Goal: Transaction & Acquisition: Purchase product/service

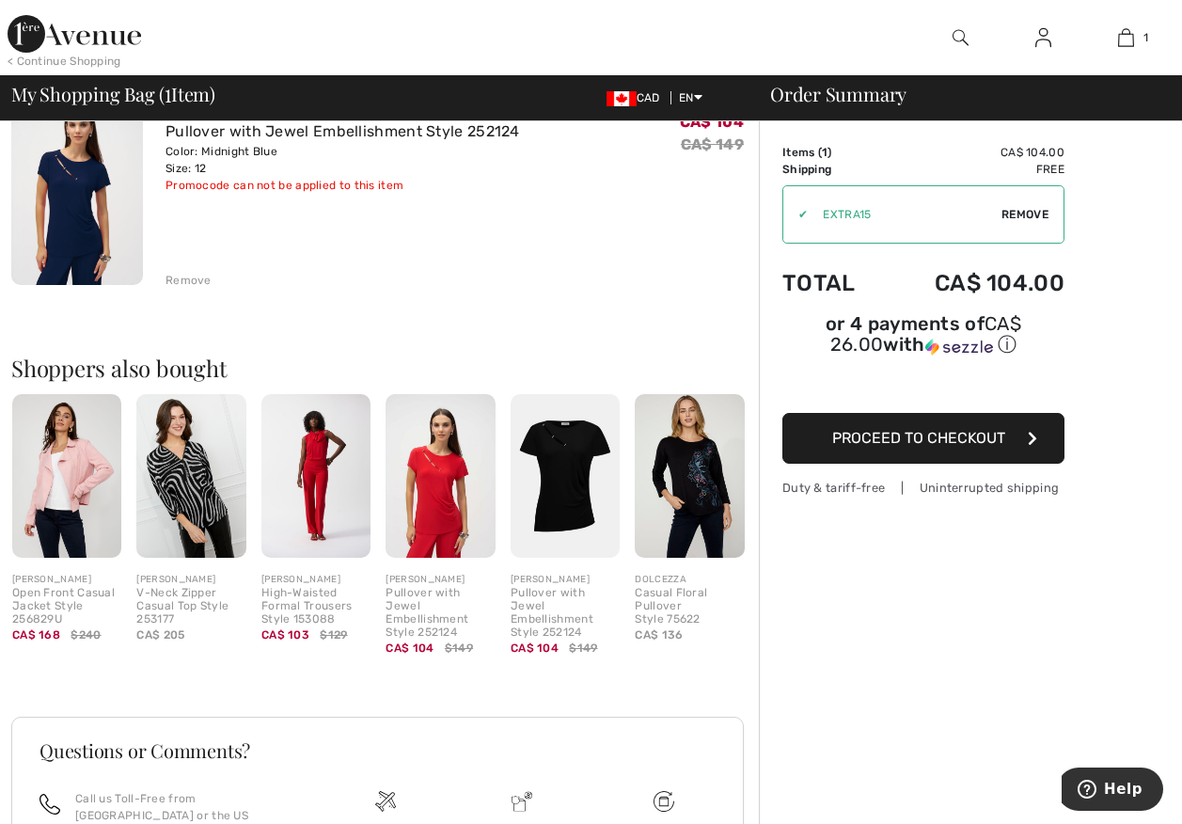
scroll to position [282, 0]
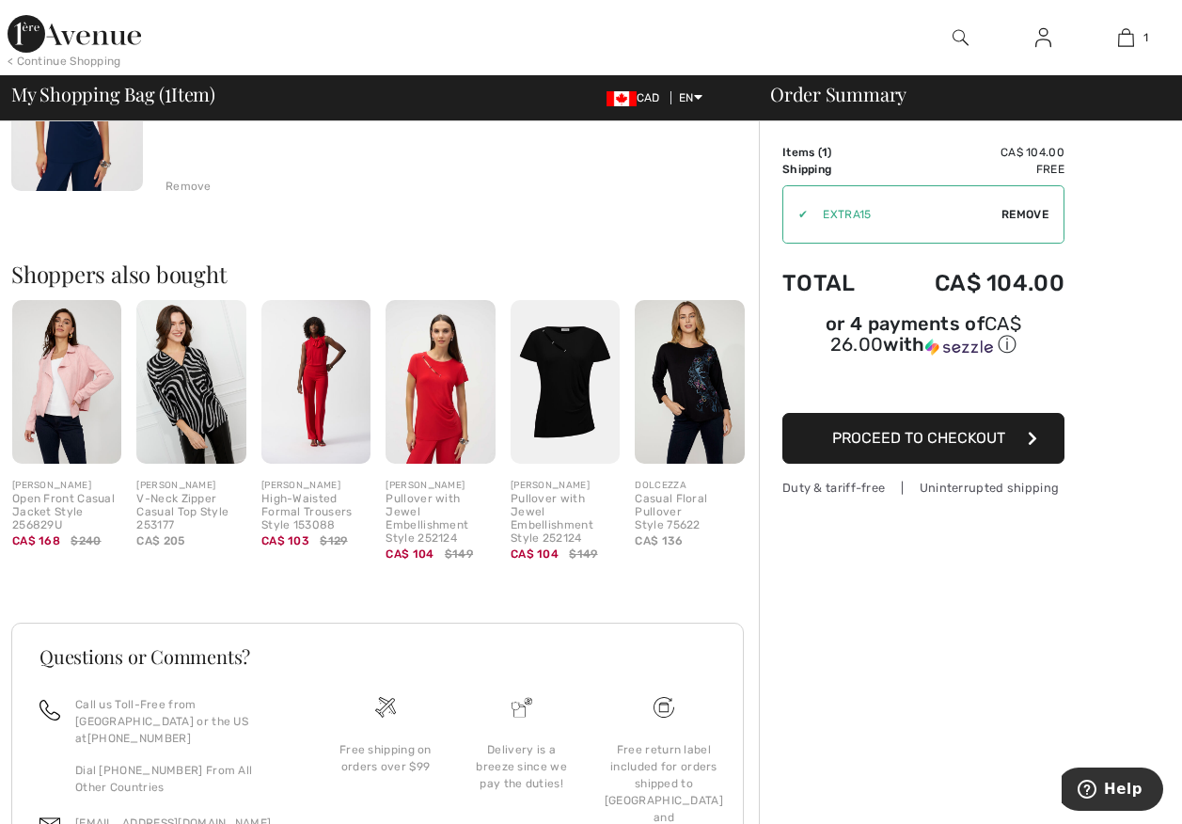
click at [466, 440] on img at bounding box center [440, 382] width 109 height 165
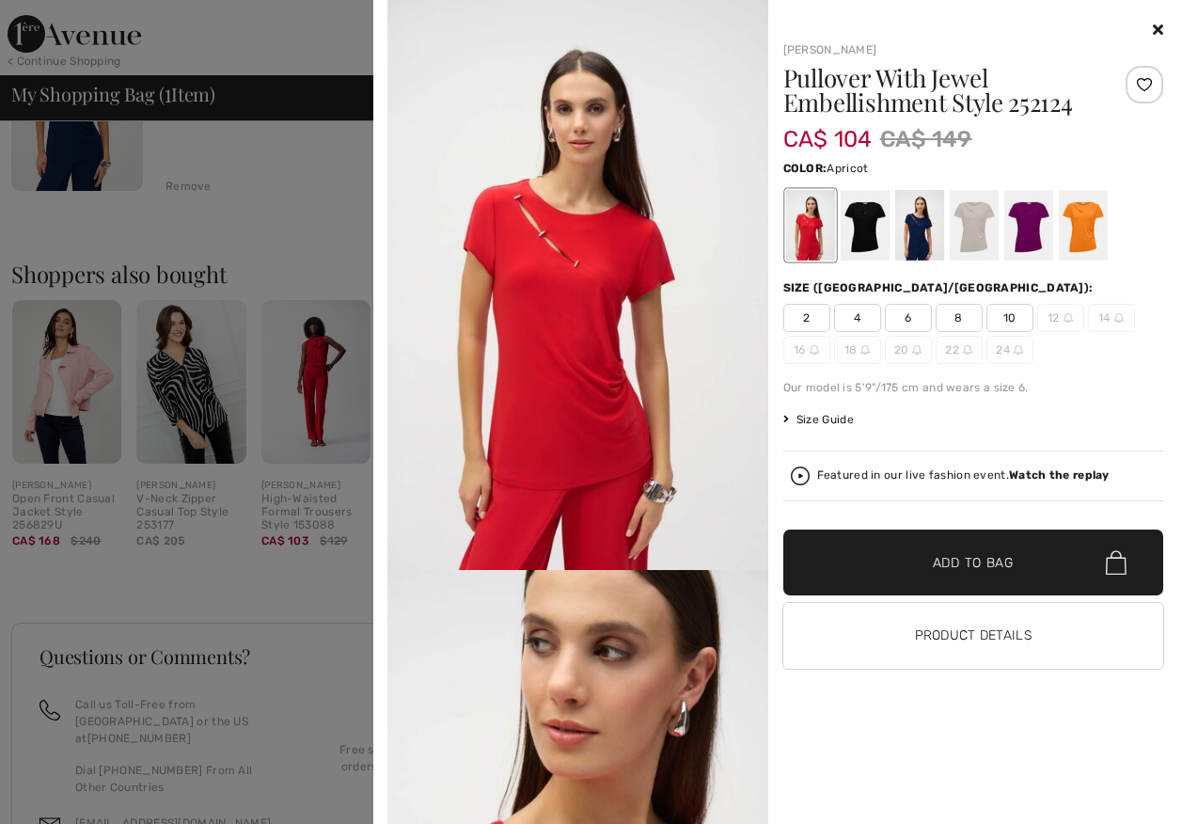
click at [1089, 223] on div at bounding box center [1082, 225] width 49 height 71
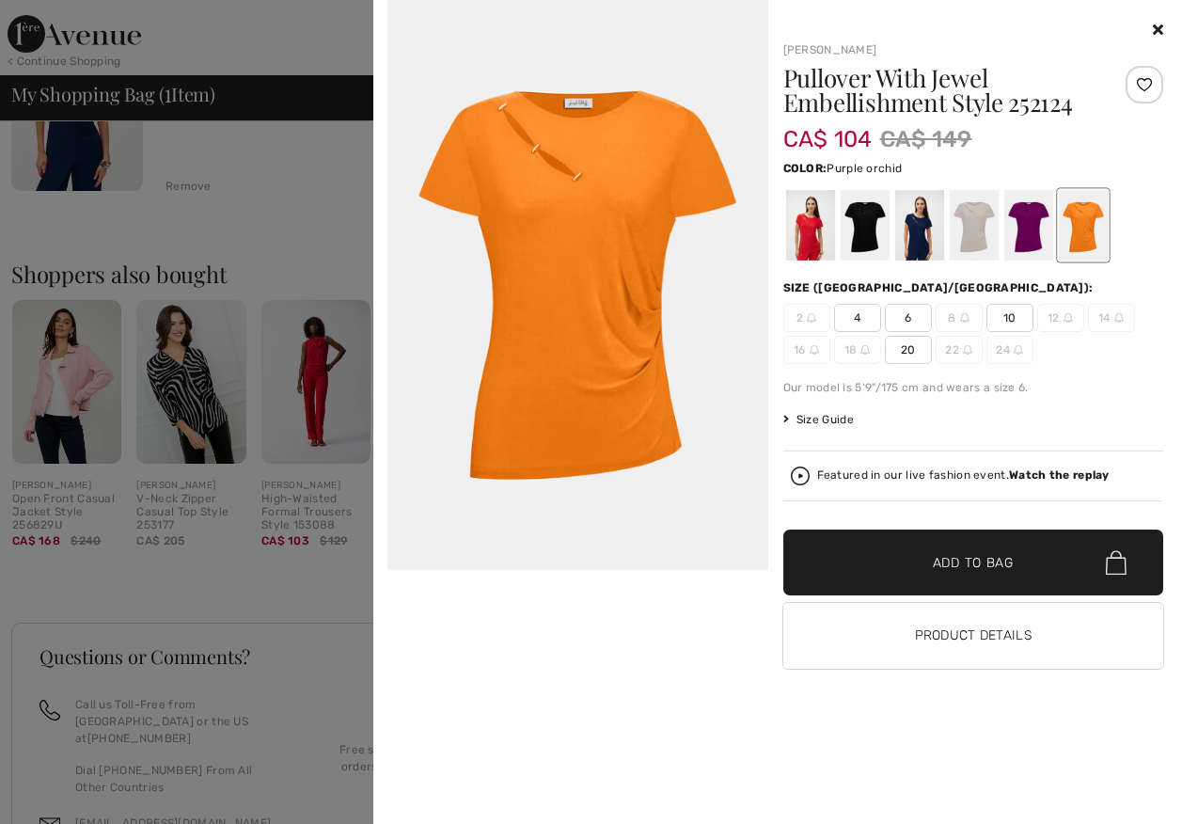
click at [1028, 244] on div at bounding box center [1028, 225] width 49 height 71
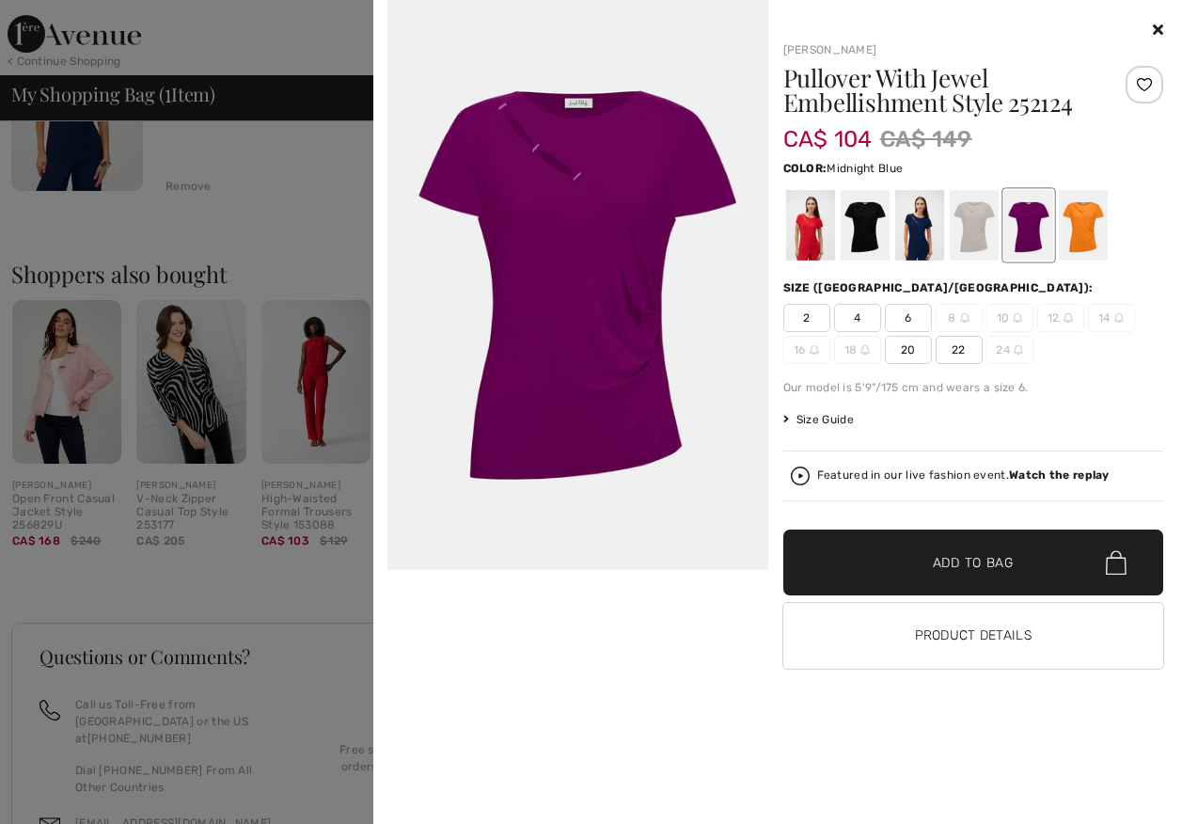
click at [921, 245] on div at bounding box center [918, 225] width 49 height 71
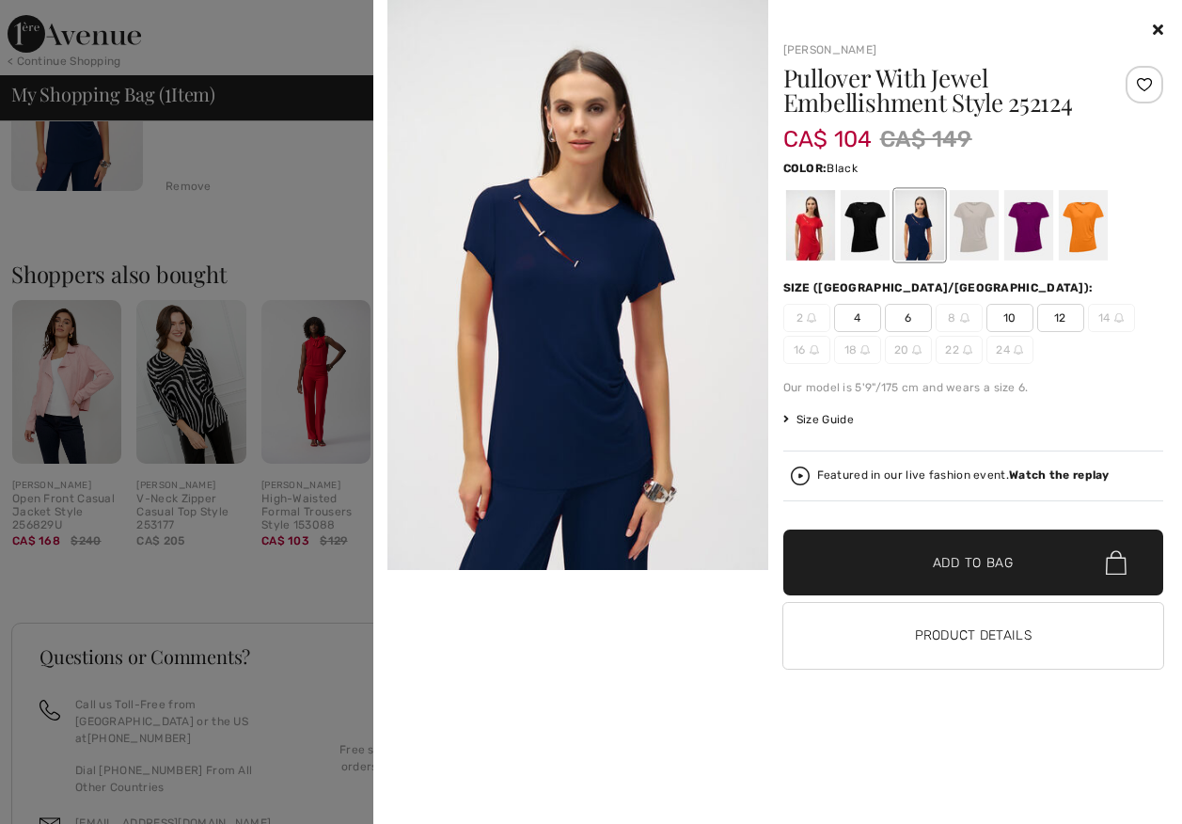
click at [863, 227] on div at bounding box center [864, 225] width 49 height 71
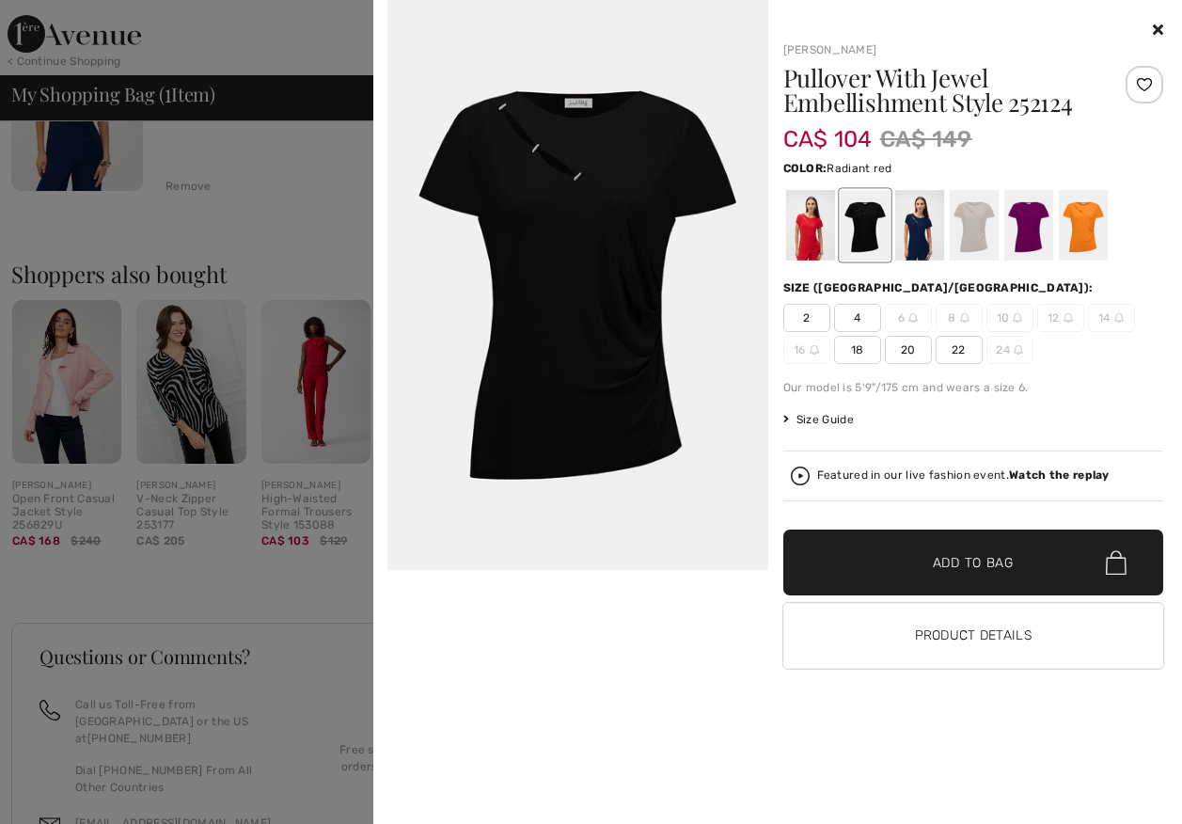
click at [812, 240] on div at bounding box center [809, 225] width 49 height 71
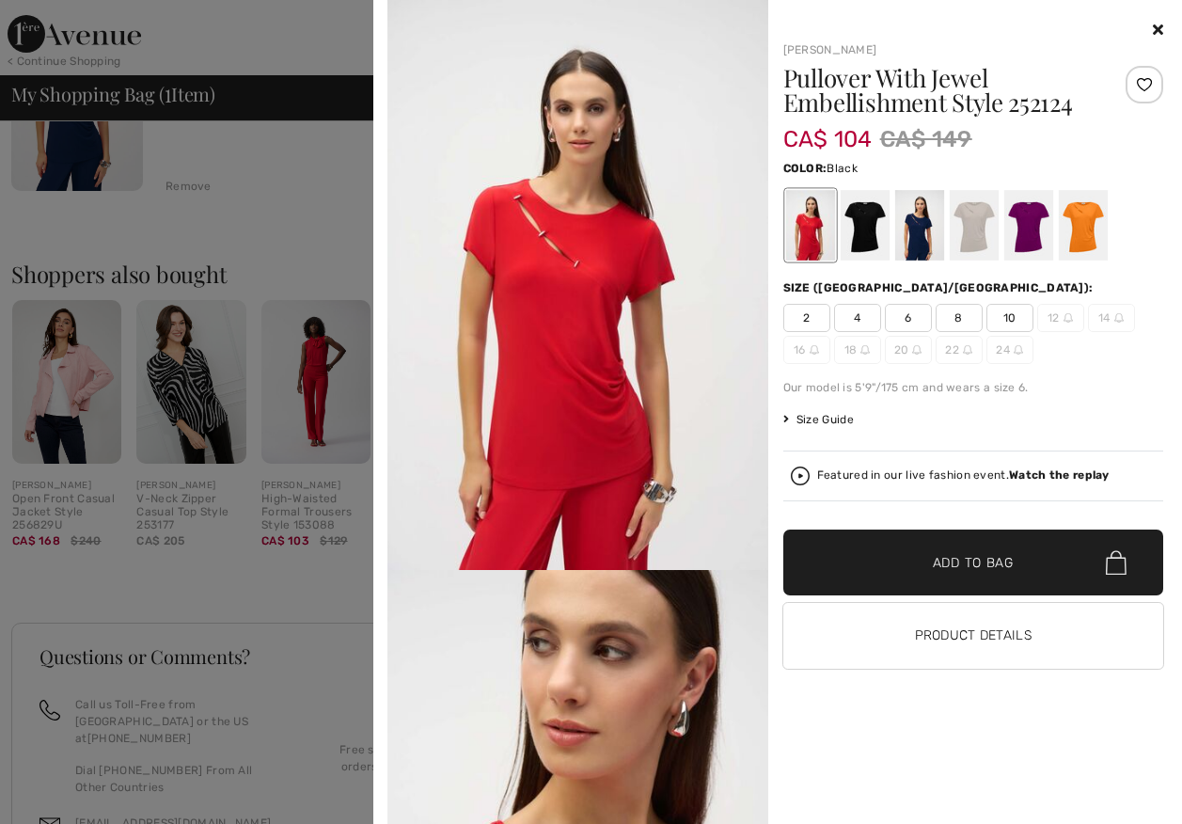
click at [860, 228] on div at bounding box center [864, 225] width 49 height 71
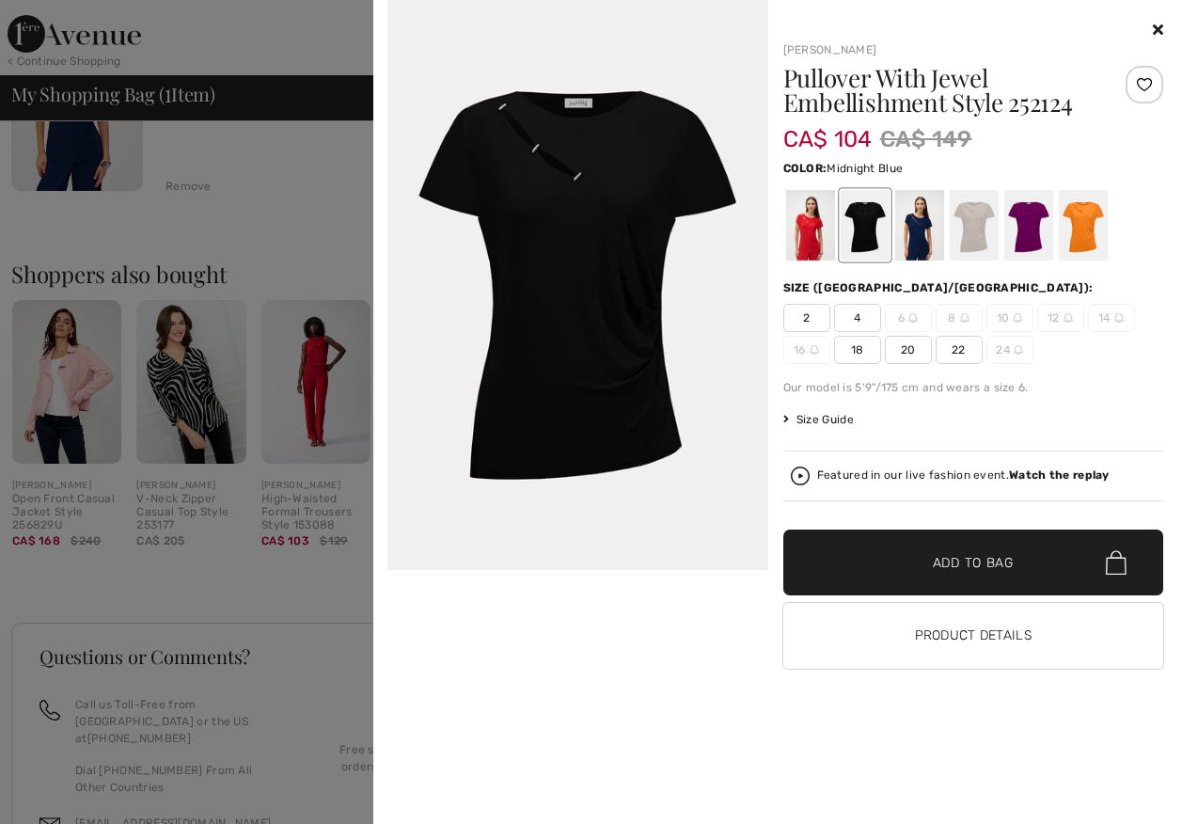
click at [915, 236] on div at bounding box center [918, 225] width 49 height 71
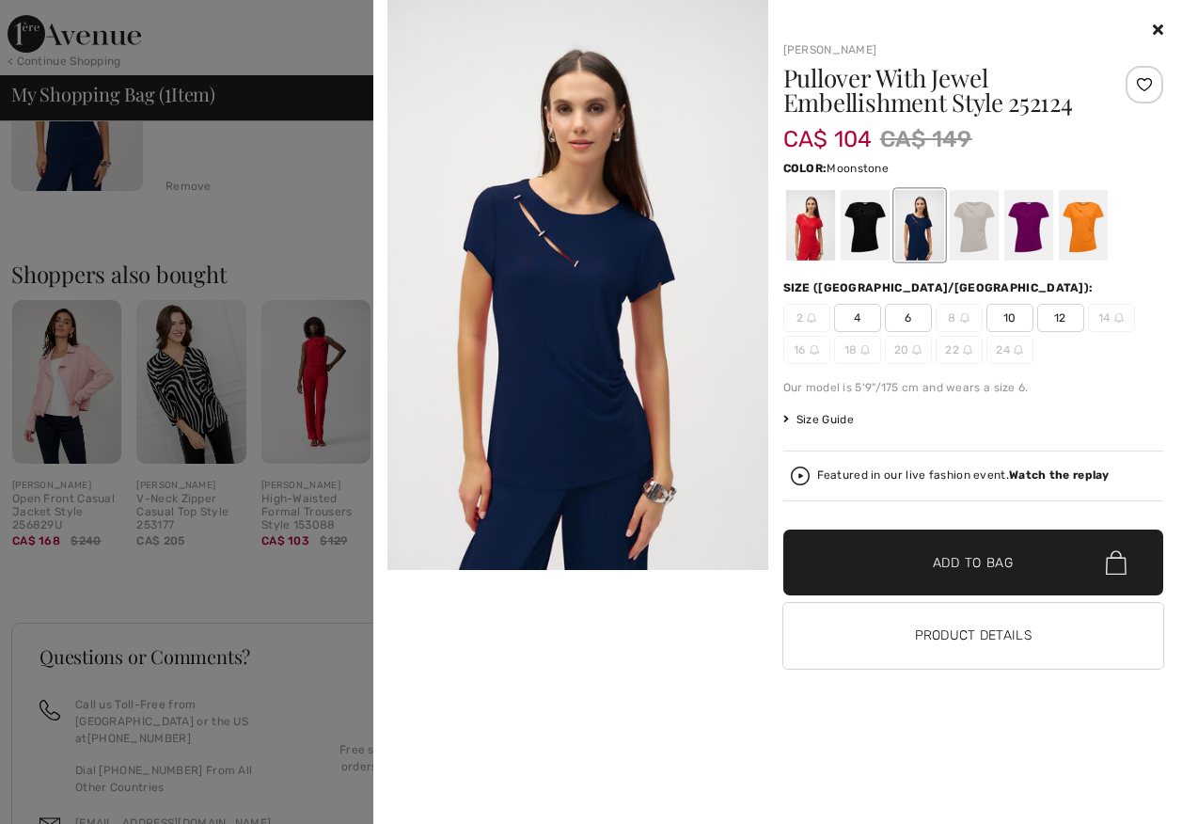
click at [973, 242] on div at bounding box center [973, 225] width 49 height 71
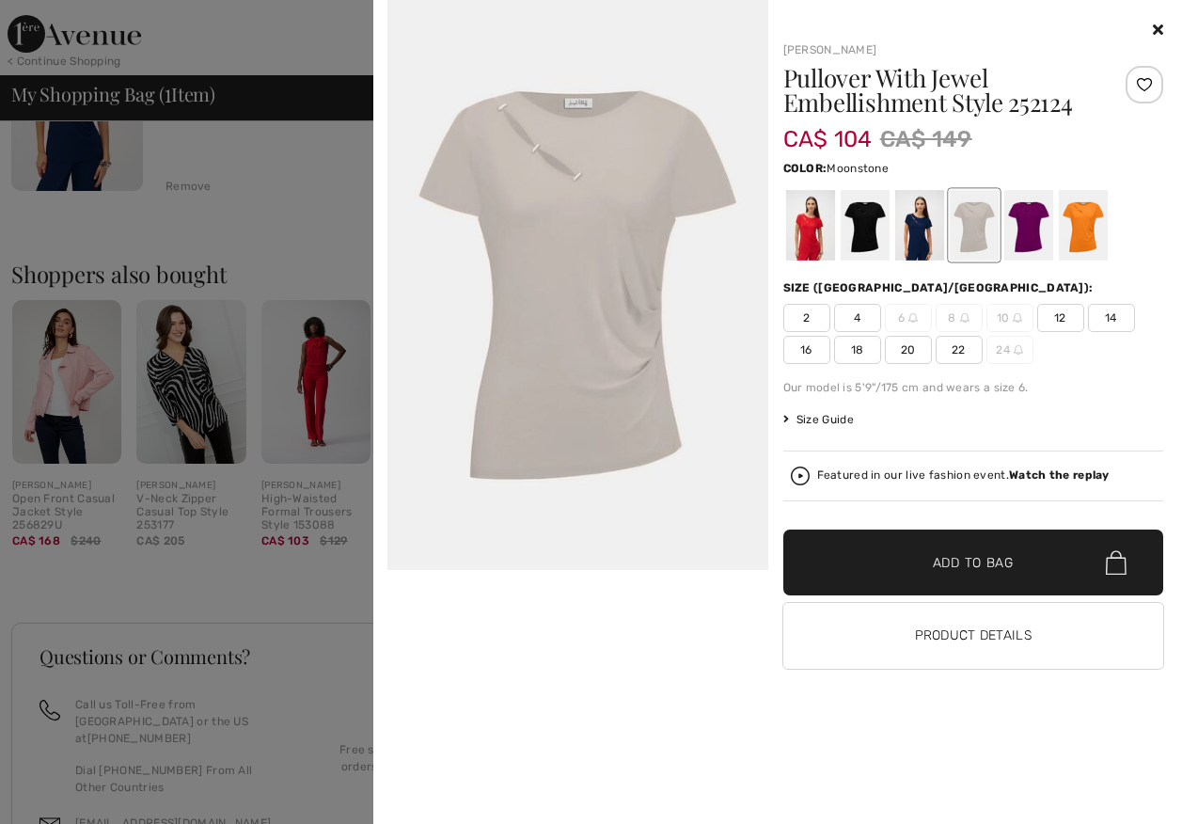
click at [519, 328] on img at bounding box center [577, 285] width 381 height 570
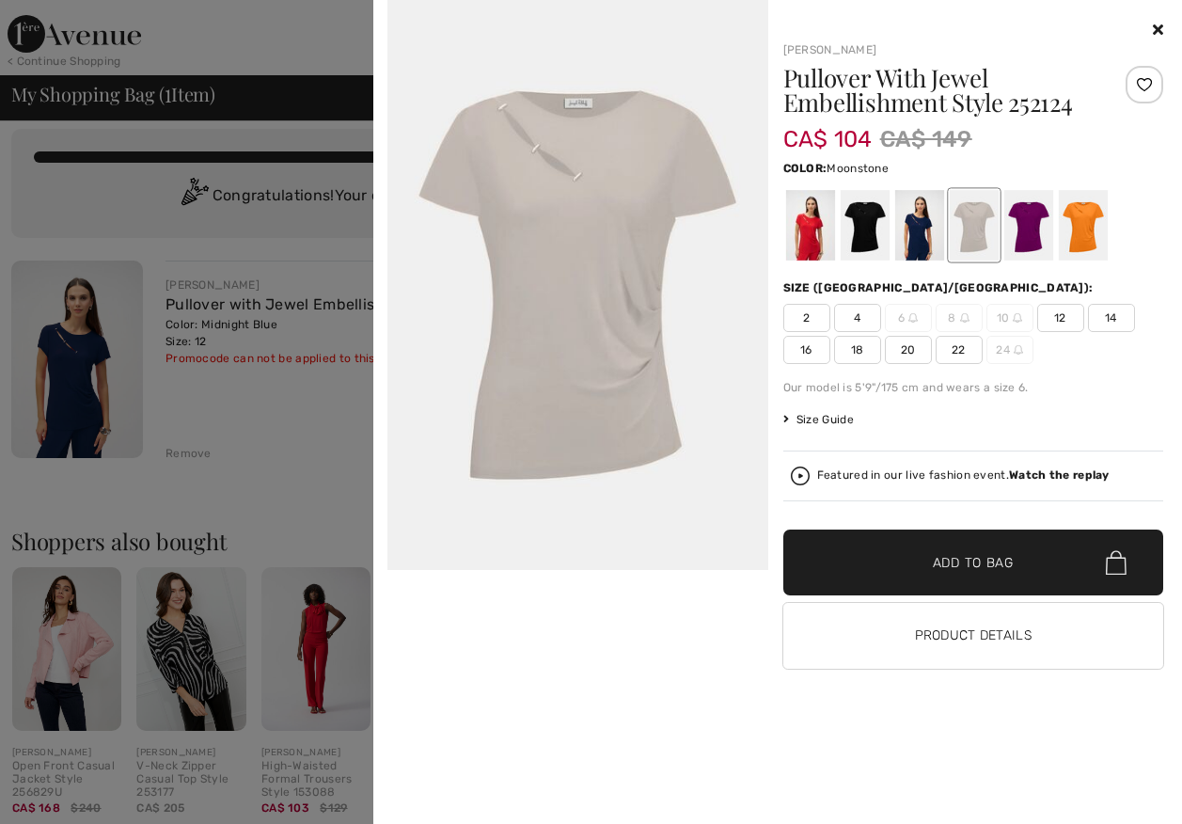
scroll to position [0, 0]
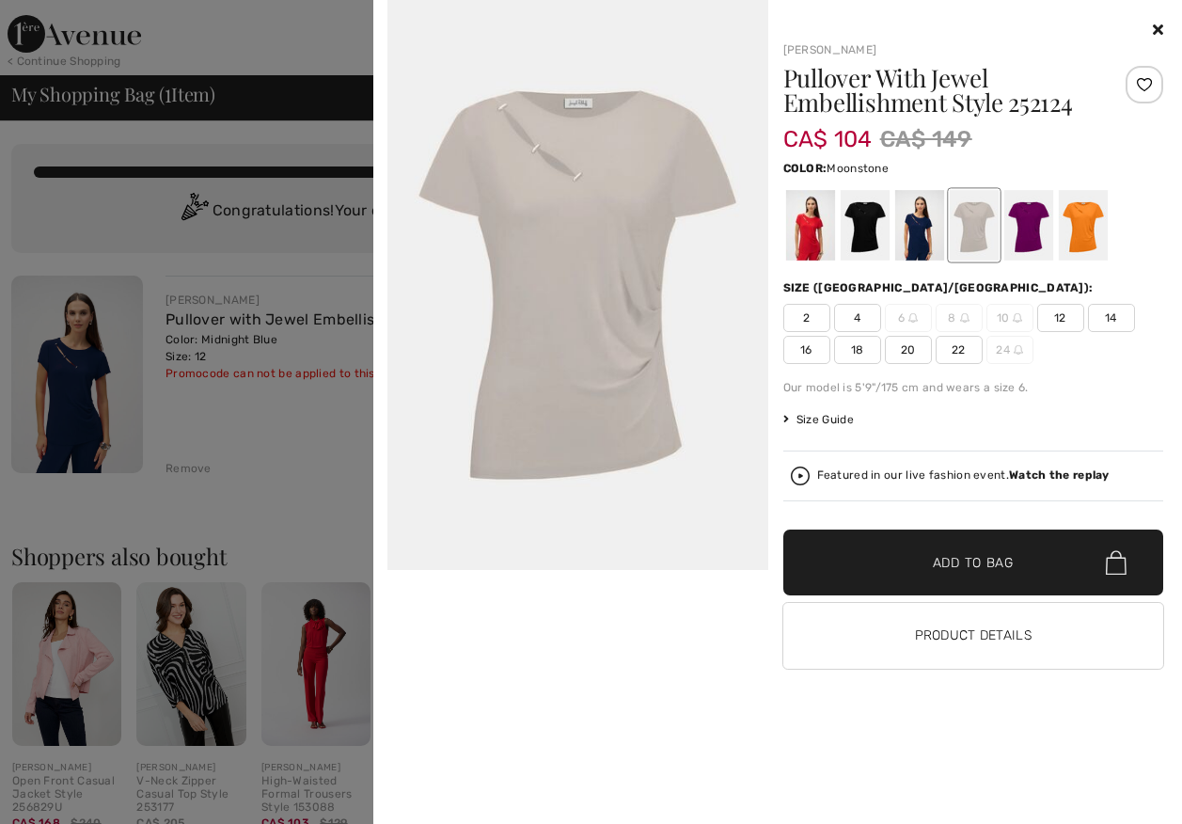
click at [91, 424] on div at bounding box center [591, 412] width 1182 height 824
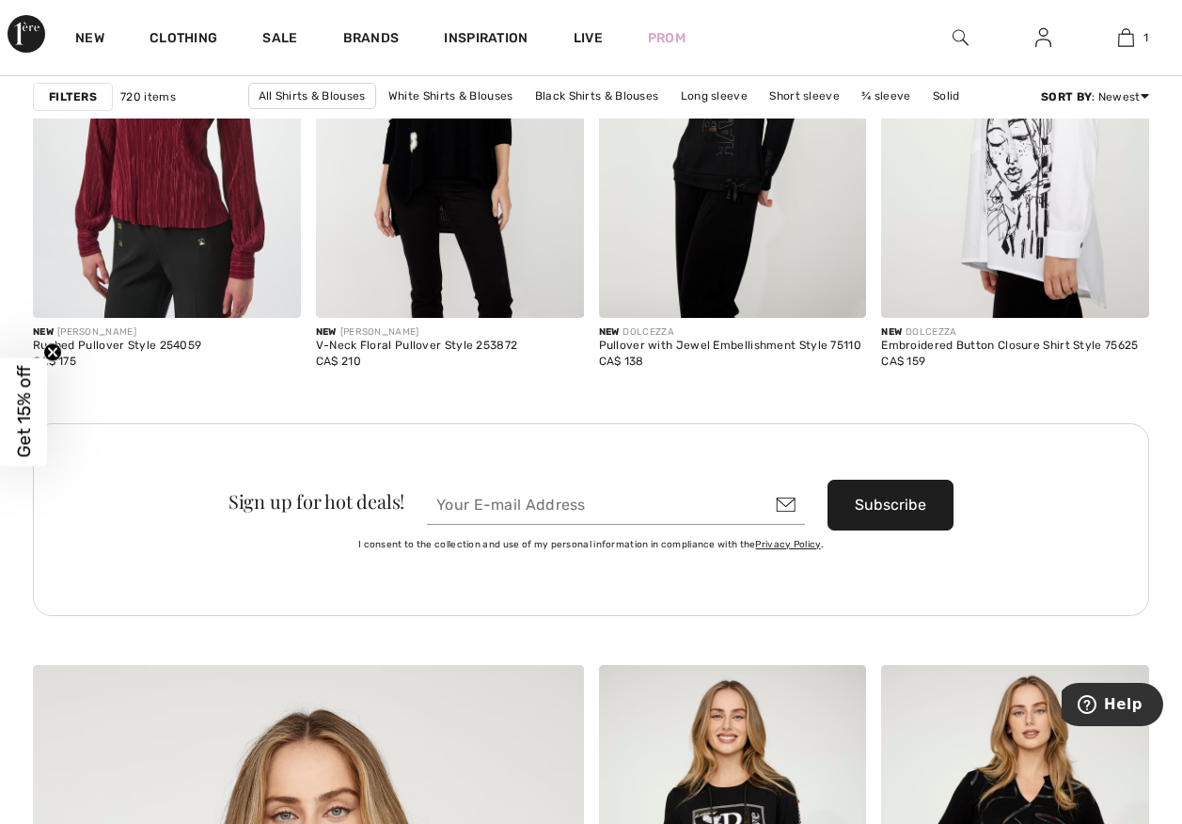
scroll to position [3668, 0]
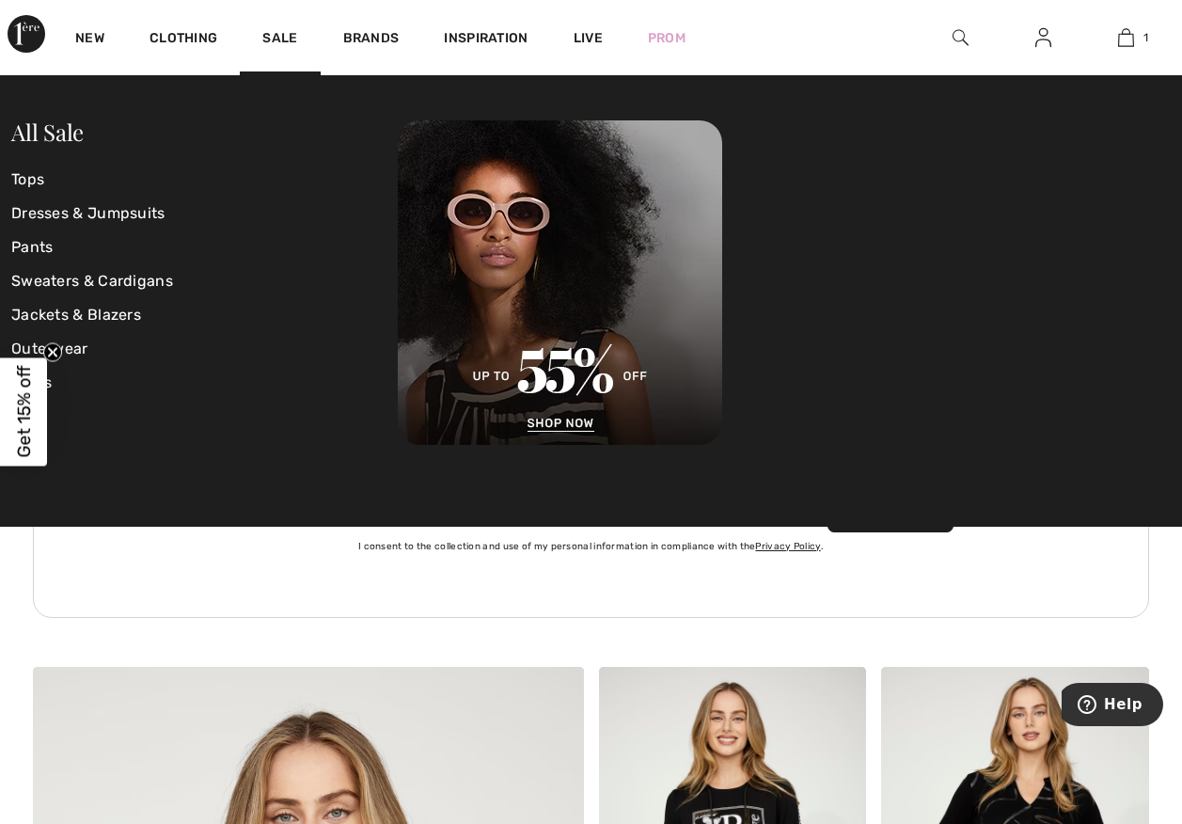
click at [320, 35] on div "Sale" at bounding box center [280, 37] width 80 height 75
click at [26, 178] on link "Tops" at bounding box center [204, 180] width 387 height 34
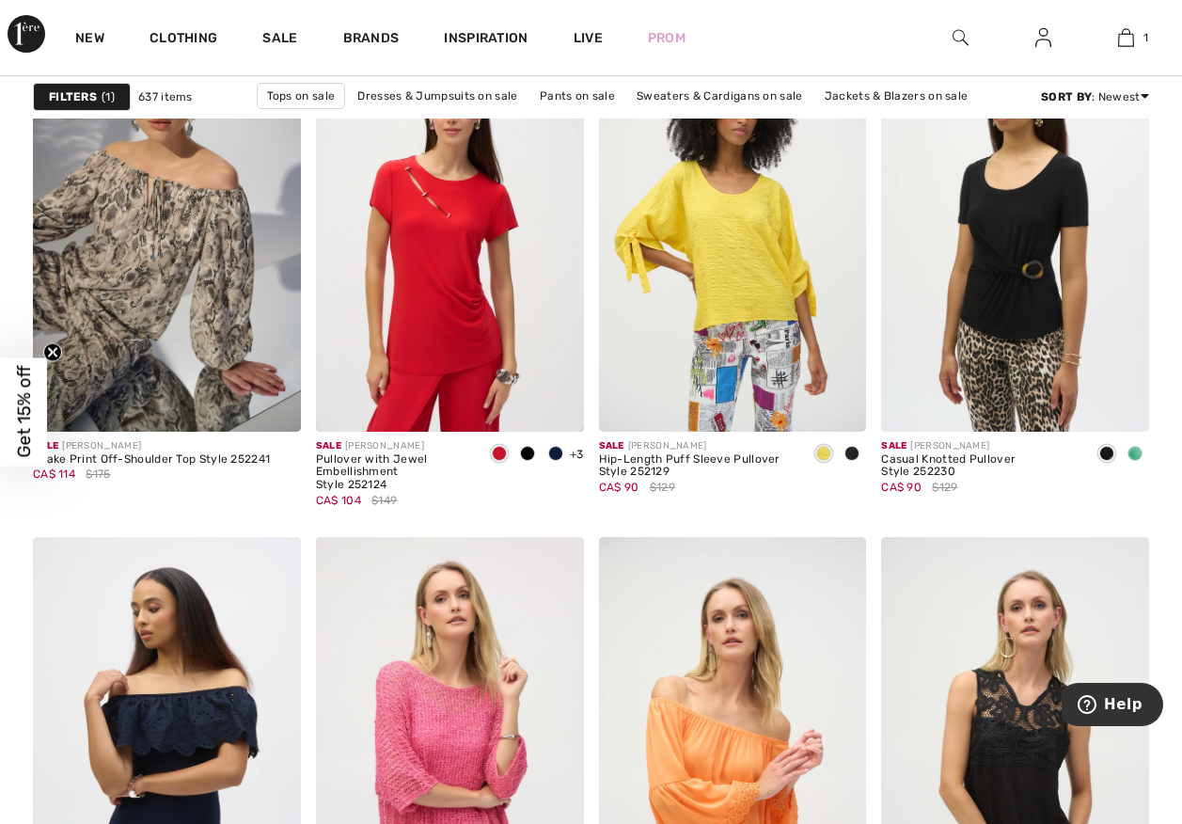
scroll to position [3010, 0]
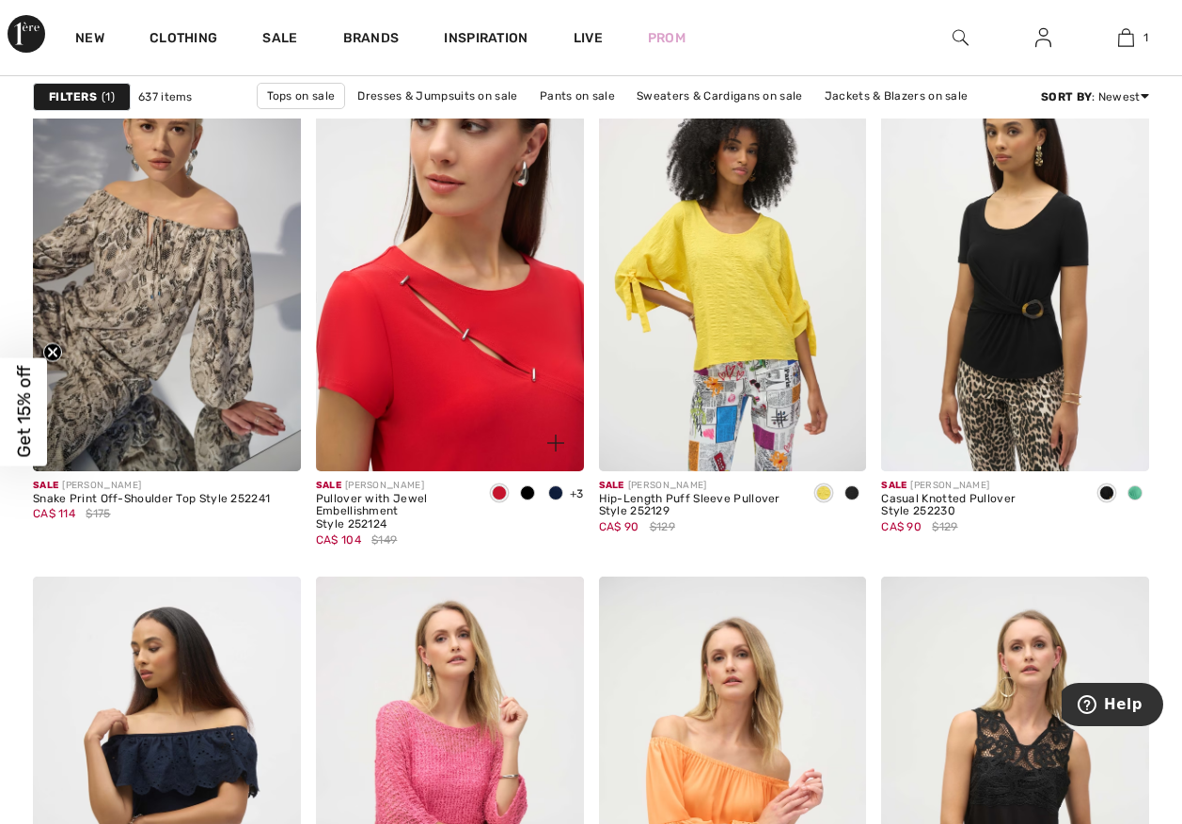
click at [415, 371] on img at bounding box center [450, 270] width 268 height 402
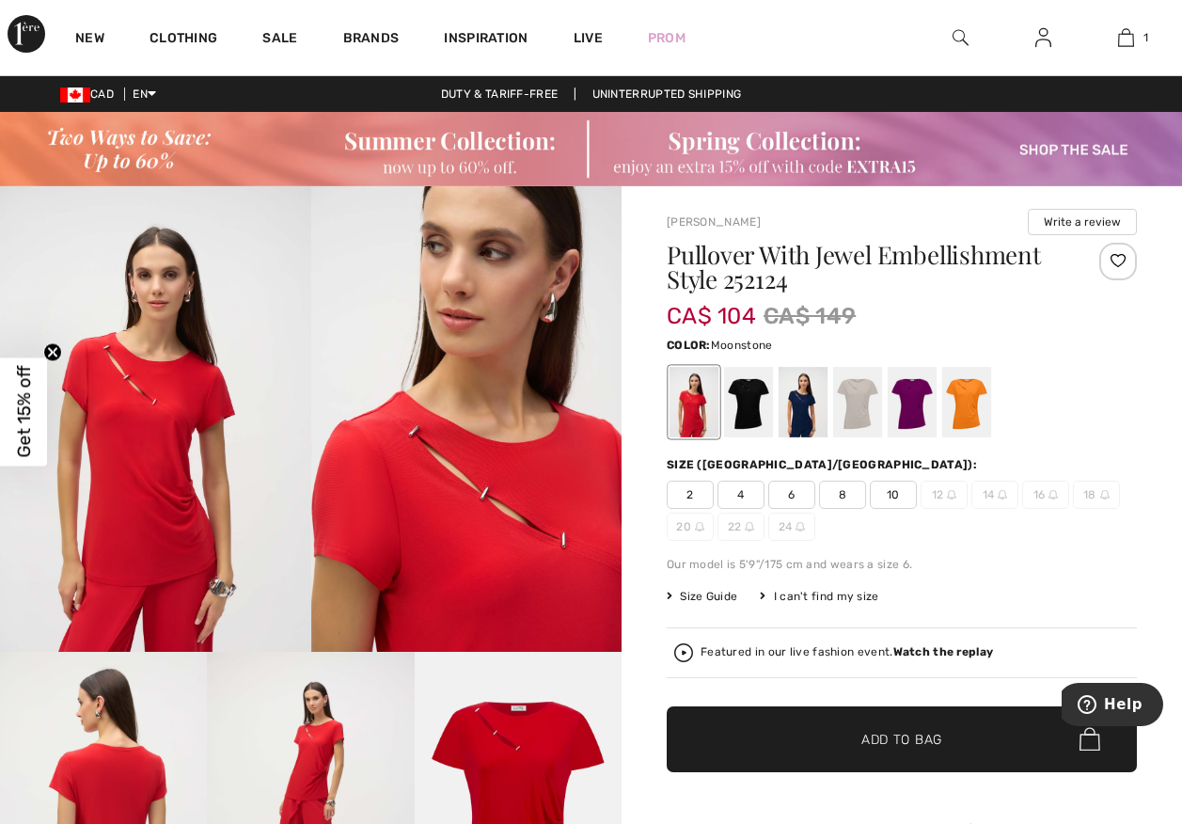
click at [870, 434] on div at bounding box center [857, 402] width 49 height 71
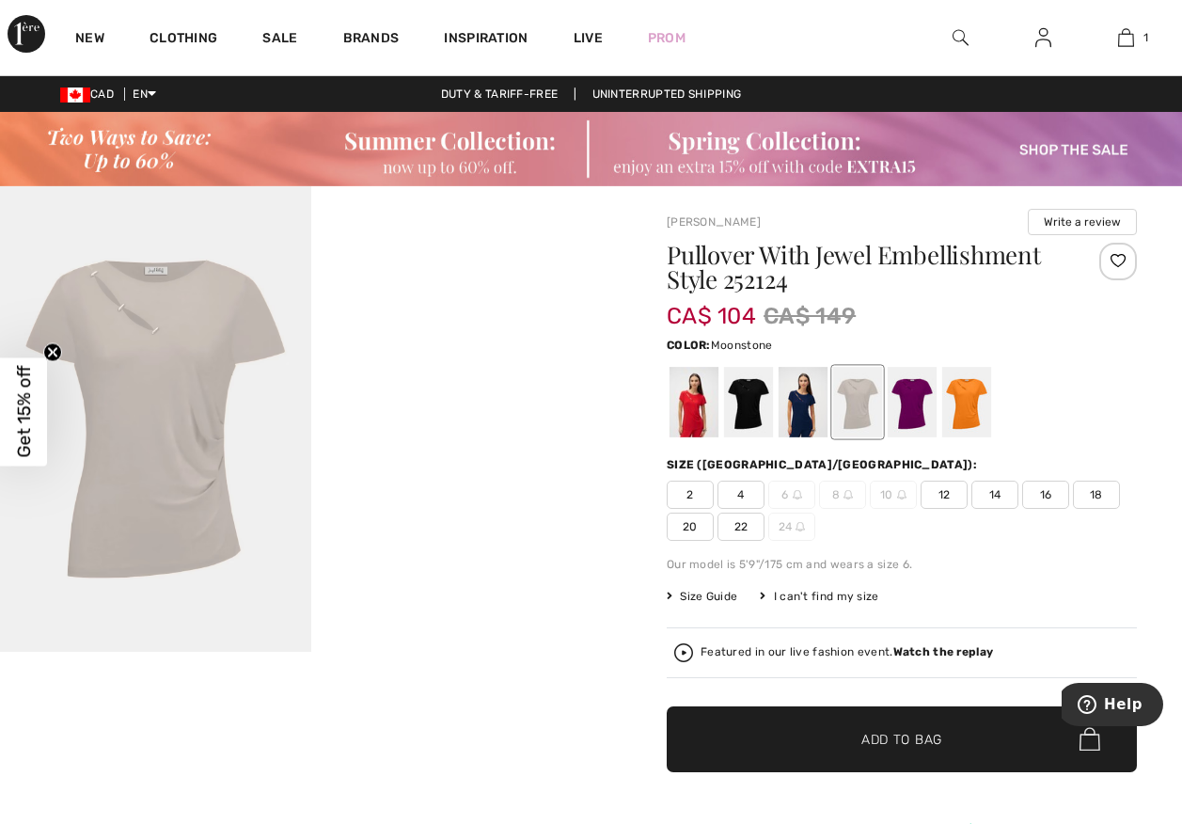
click at [143, 425] on img at bounding box center [155, 419] width 311 height 466
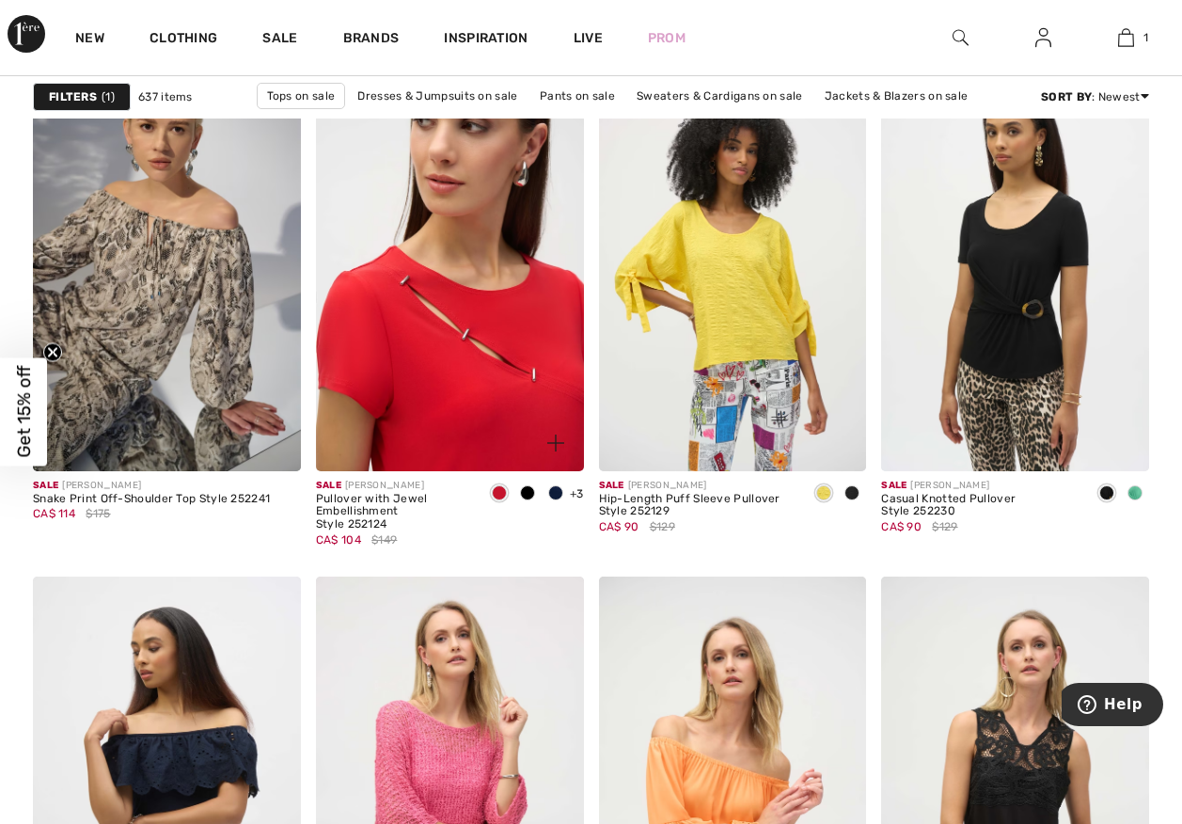
click at [458, 409] on img at bounding box center [450, 270] width 268 height 402
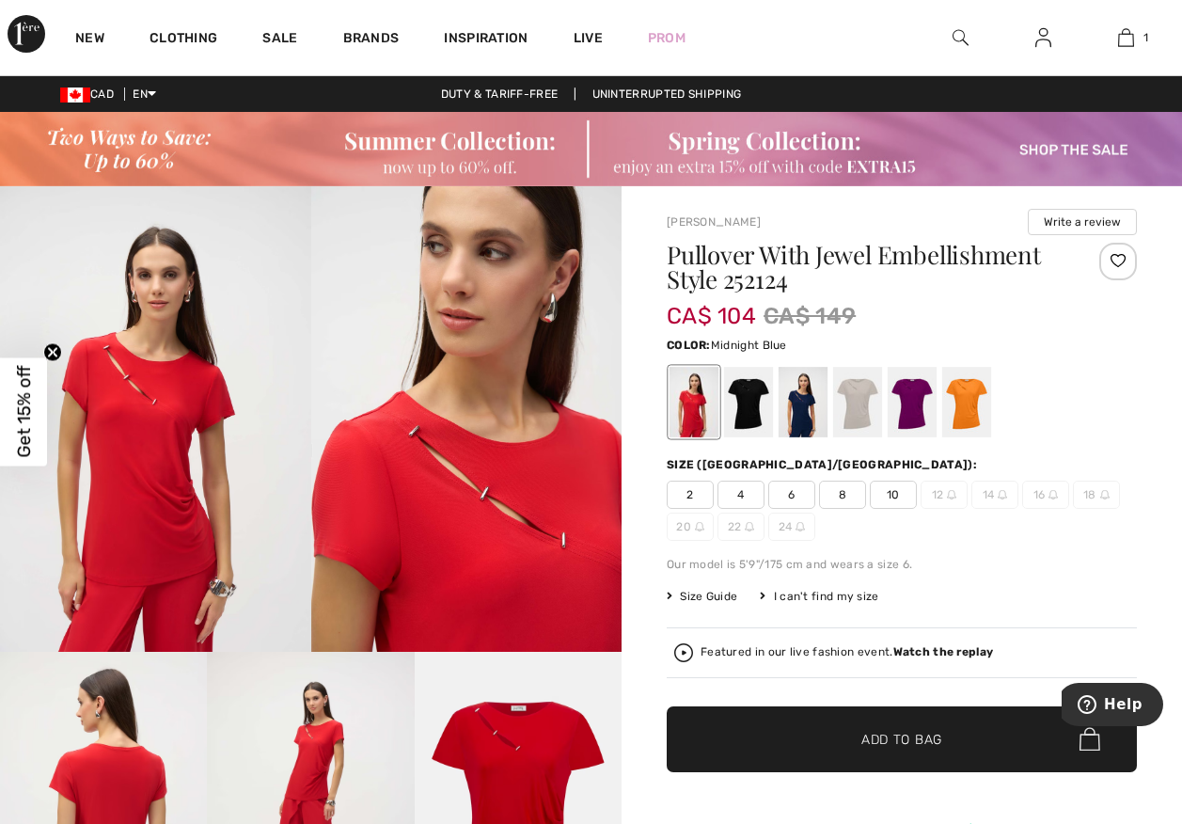
click at [812, 435] on div at bounding box center [803, 402] width 49 height 71
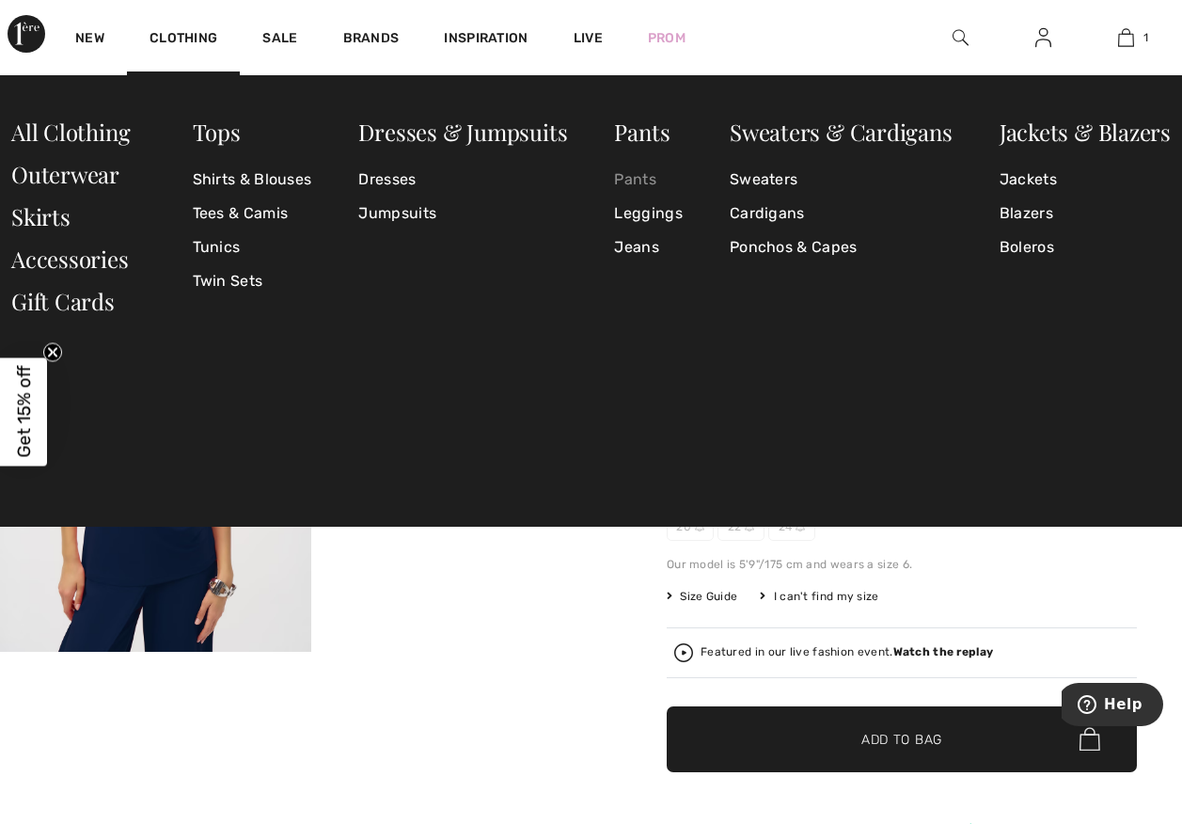
click at [655, 182] on link "Pants" at bounding box center [648, 180] width 68 height 34
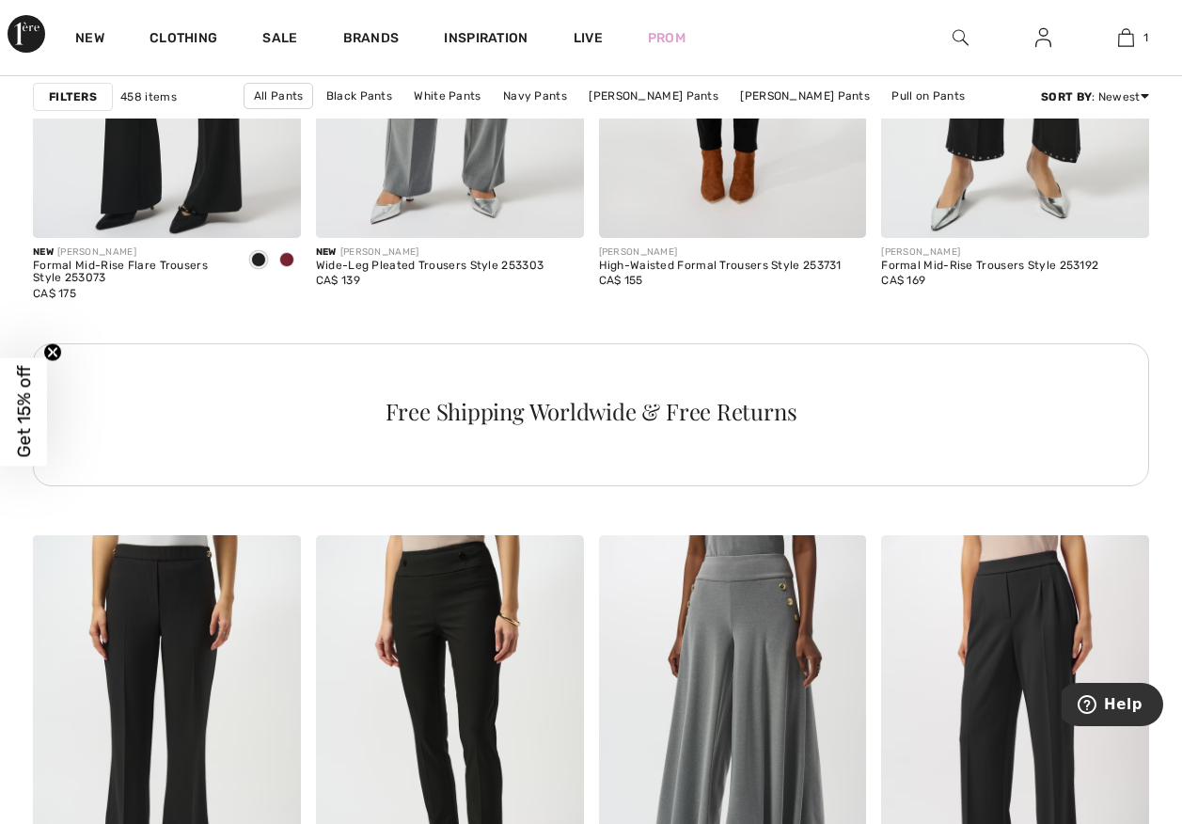
scroll to position [5737, 0]
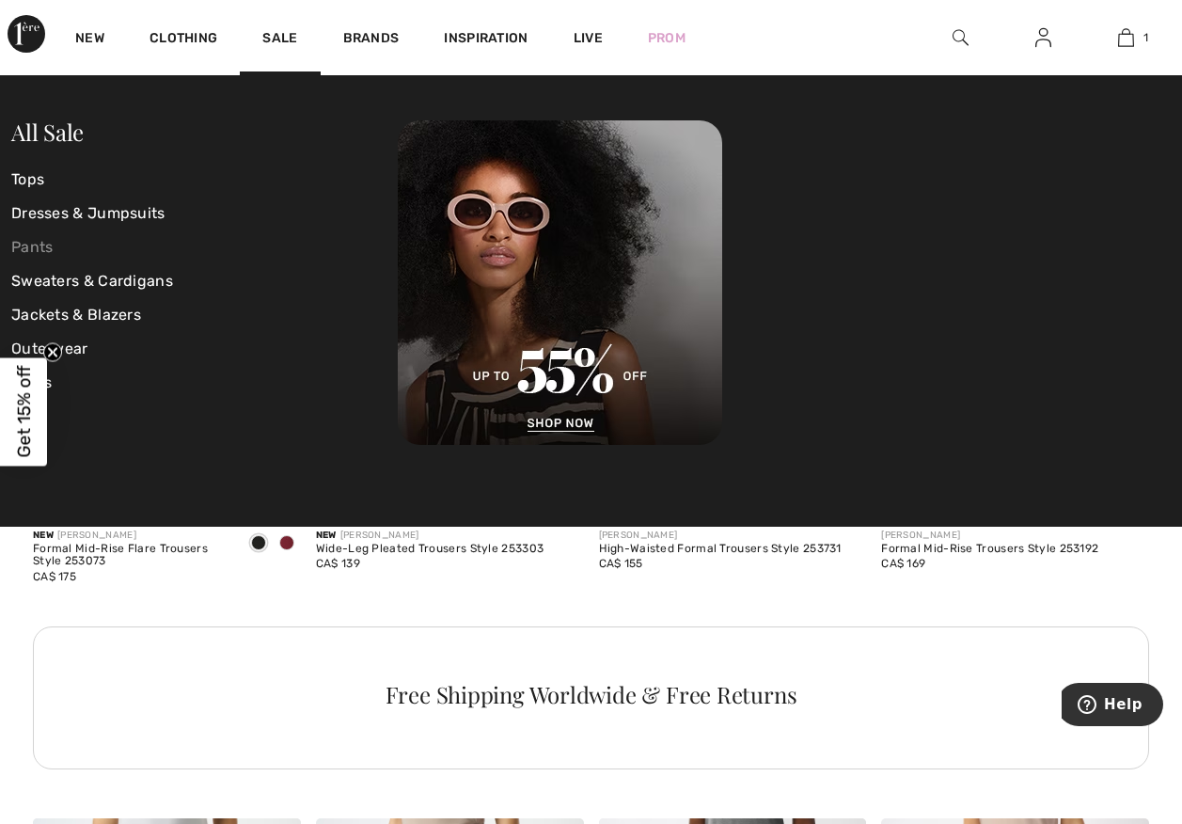
click at [55, 246] on link "Pants" at bounding box center [204, 247] width 387 height 34
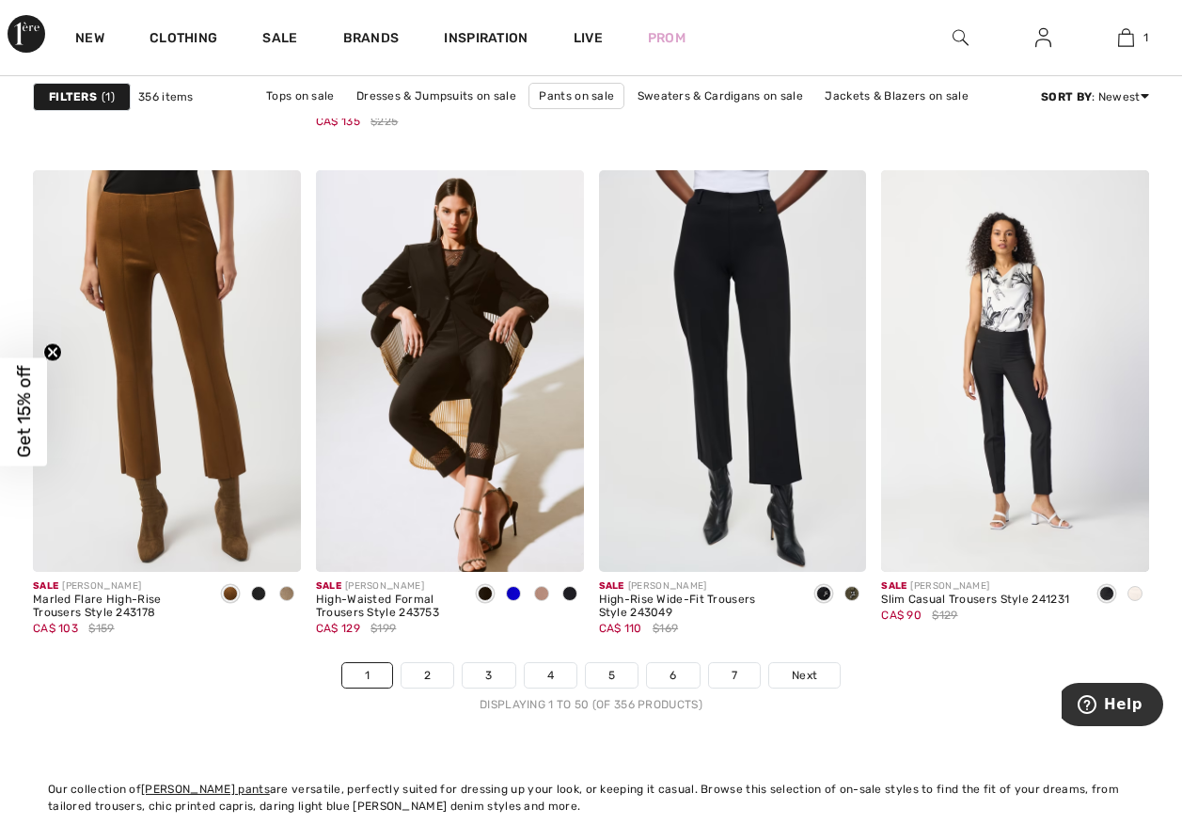
scroll to position [7524, 0]
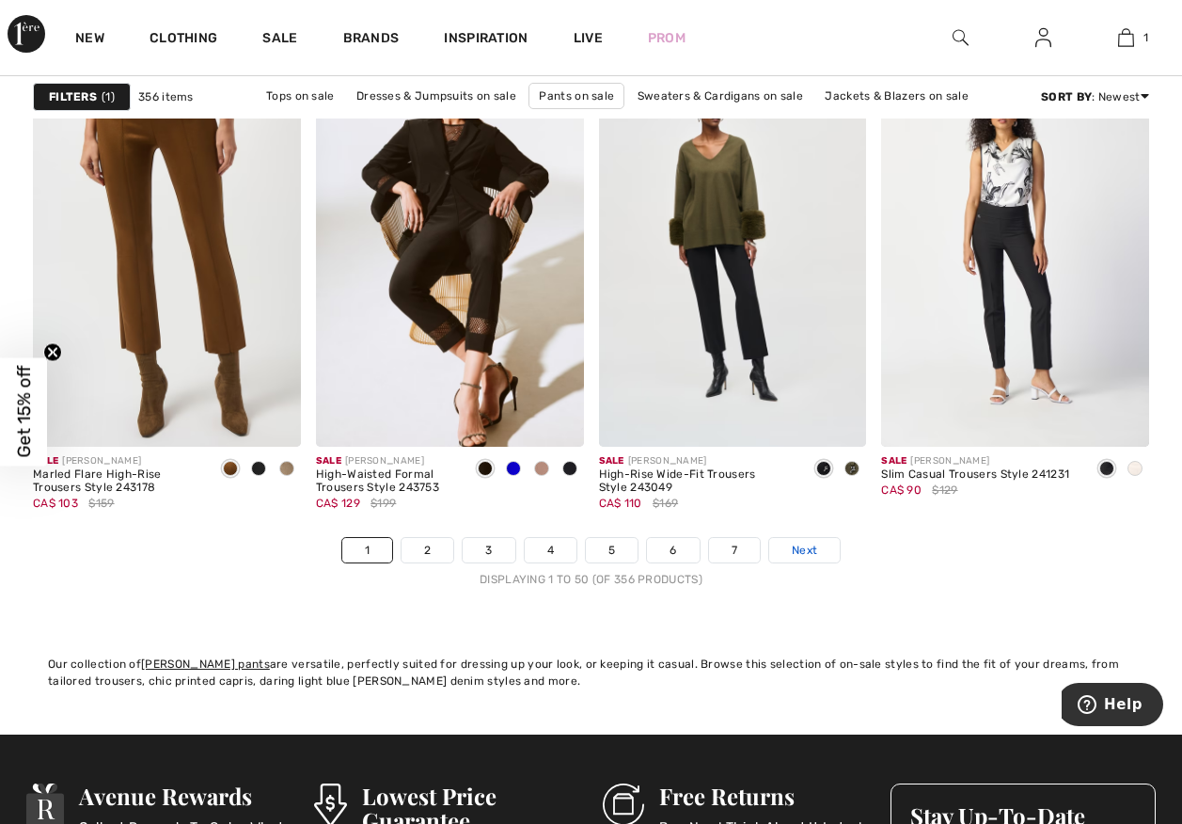
click at [817, 559] on span "Next" at bounding box center [804, 550] width 25 height 17
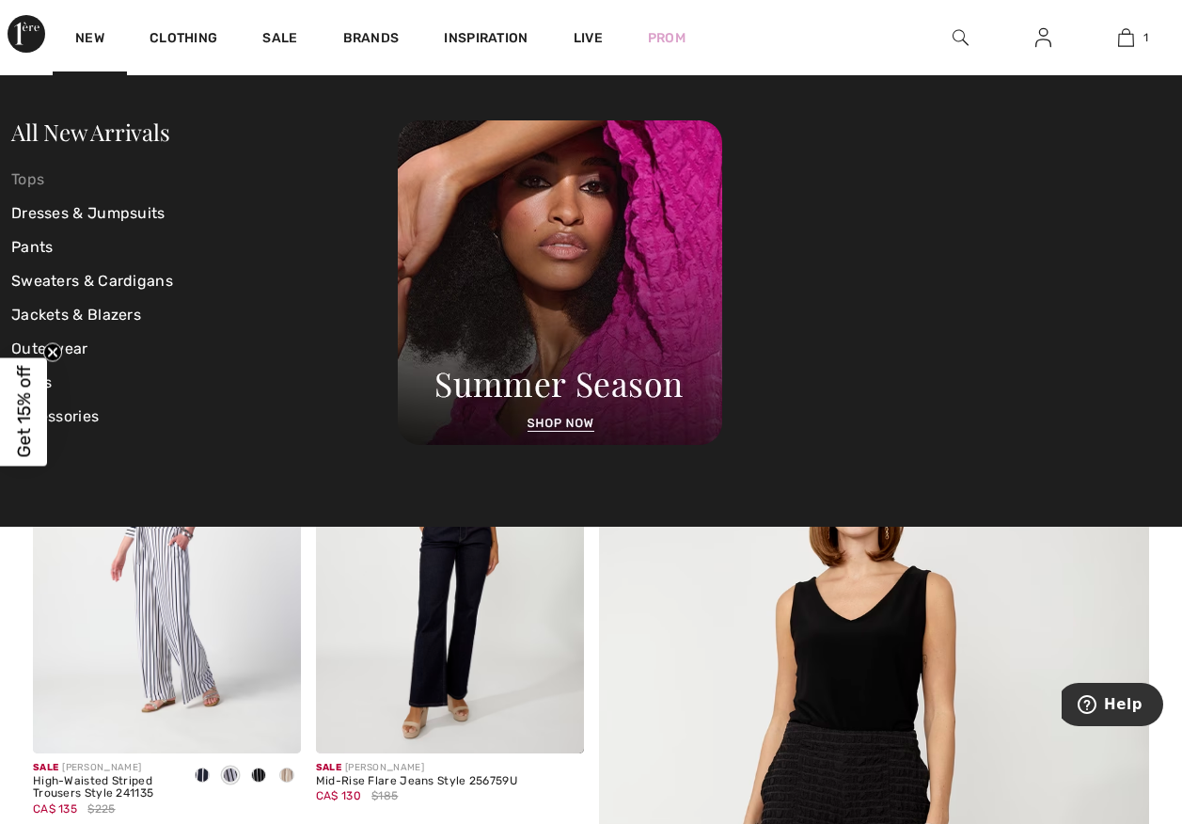
click at [44, 182] on link "Tops" at bounding box center [204, 180] width 387 height 34
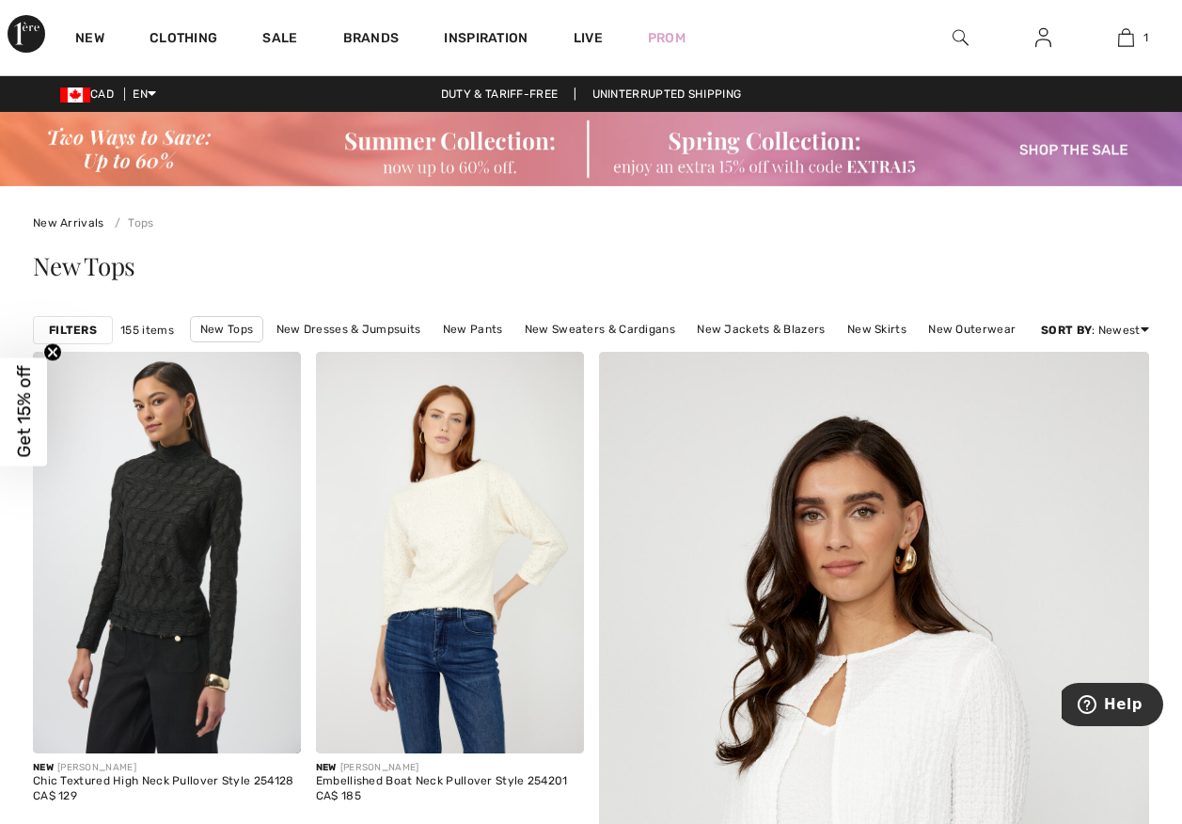
click at [79, 339] on strong "Filters" at bounding box center [73, 330] width 48 height 17
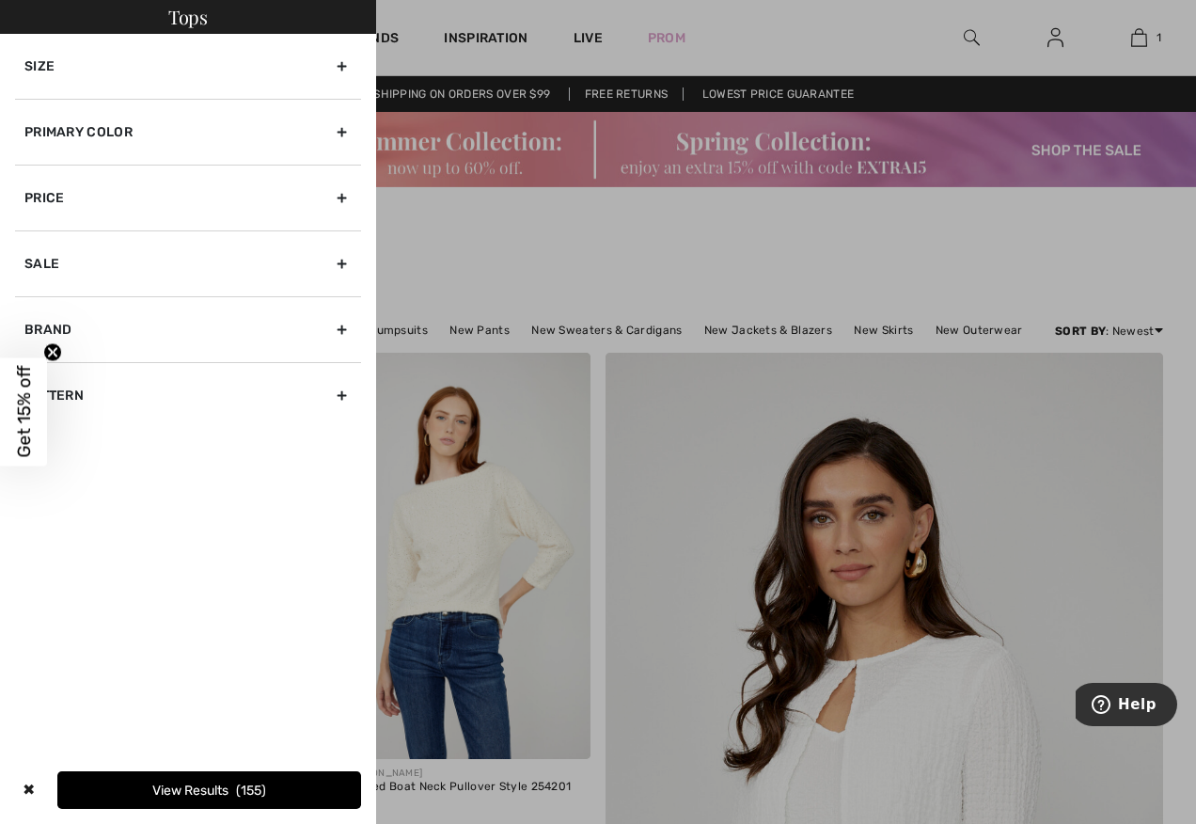
click at [480, 263] on div at bounding box center [598, 412] width 1196 height 824
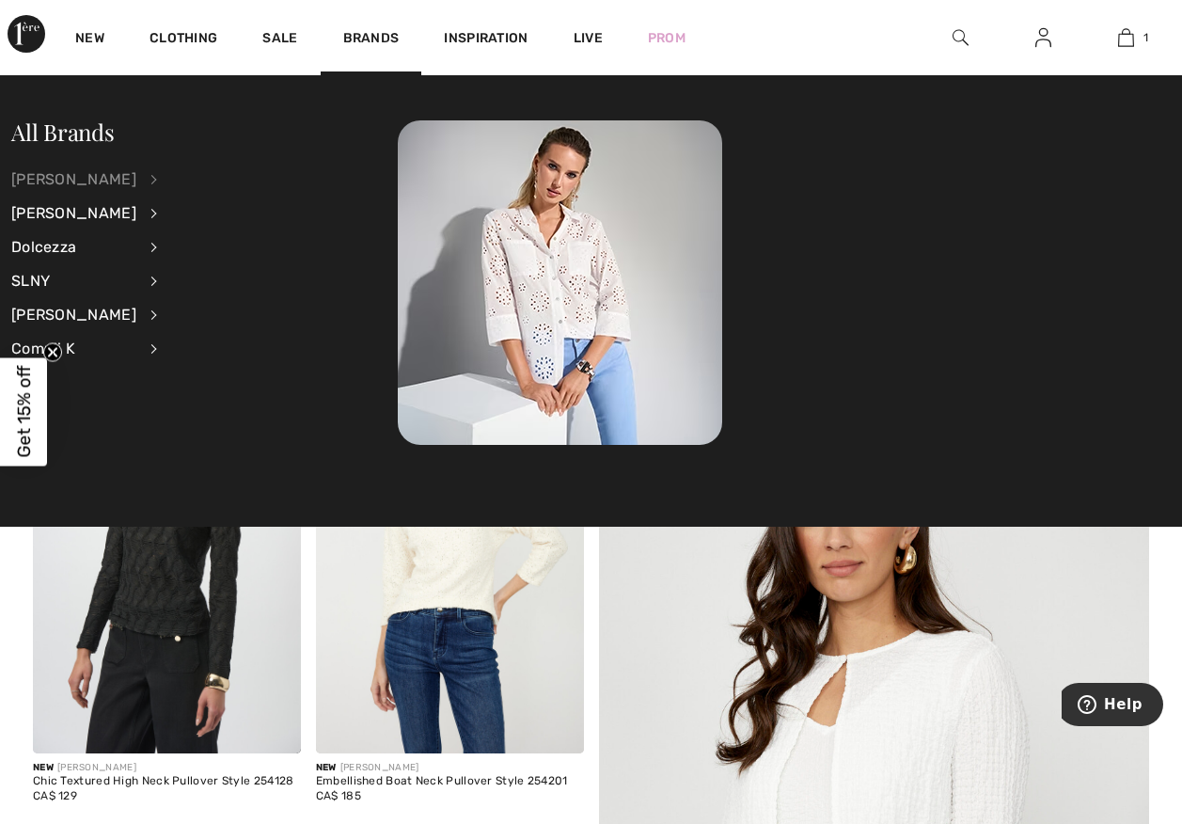
click at [118, 171] on div "[PERSON_NAME]" at bounding box center [73, 180] width 125 height 34
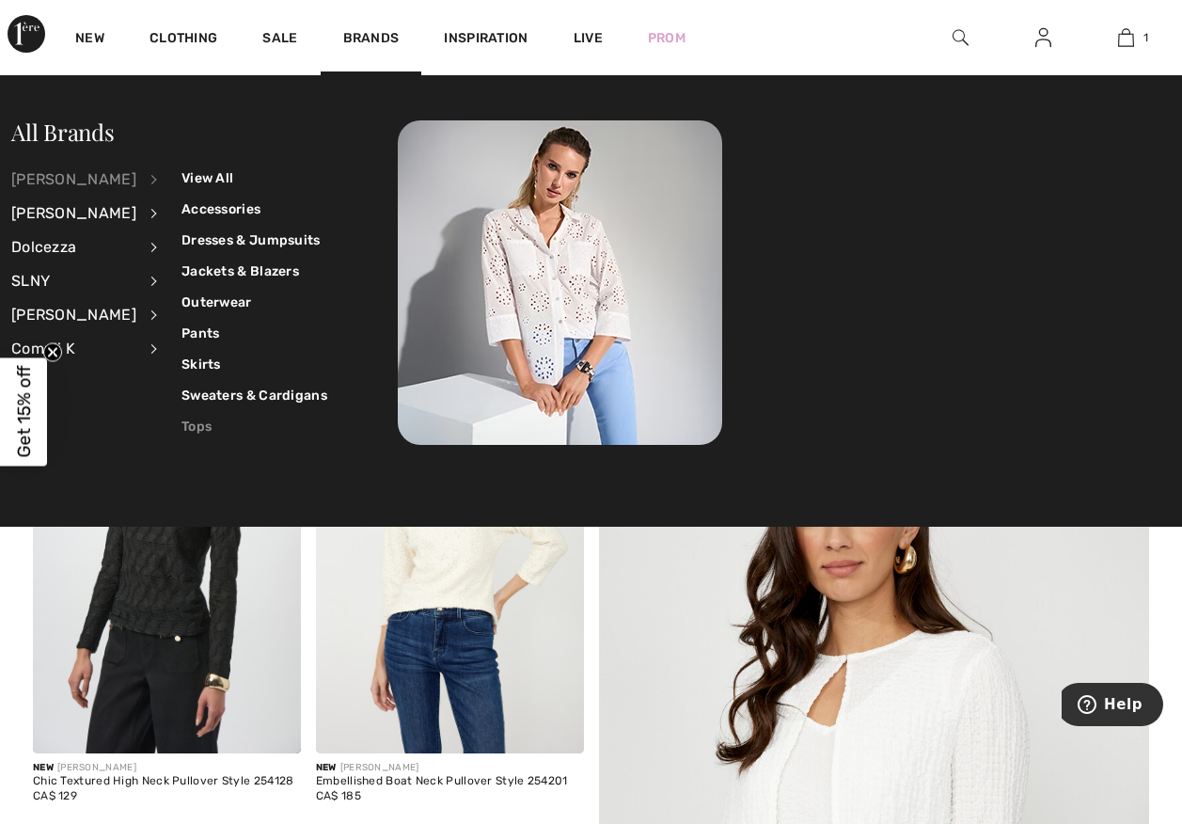
click at [220, 429] on link "Tops" at bounding box center [255, 426] width 146 height 31
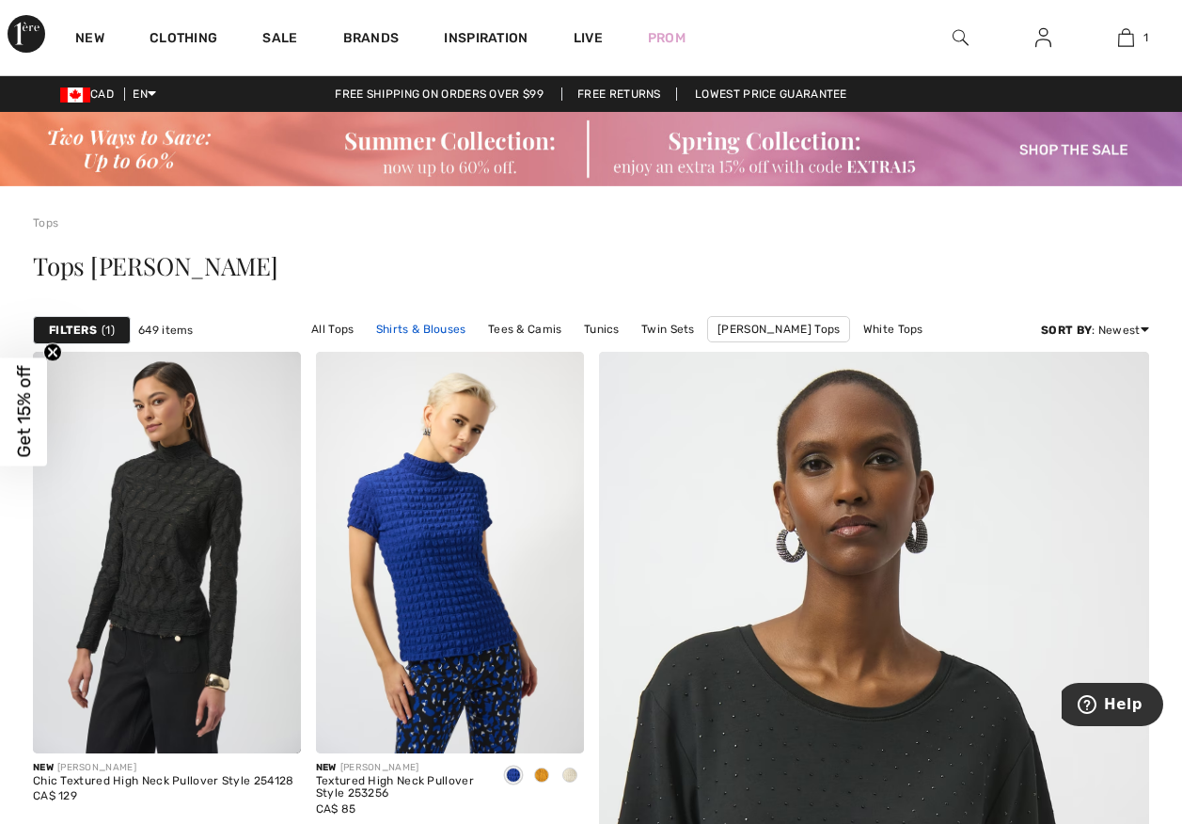
click at [433, 341] on link "Shirts & Blouses" at bounding box center [421, 329] width 109 height 24
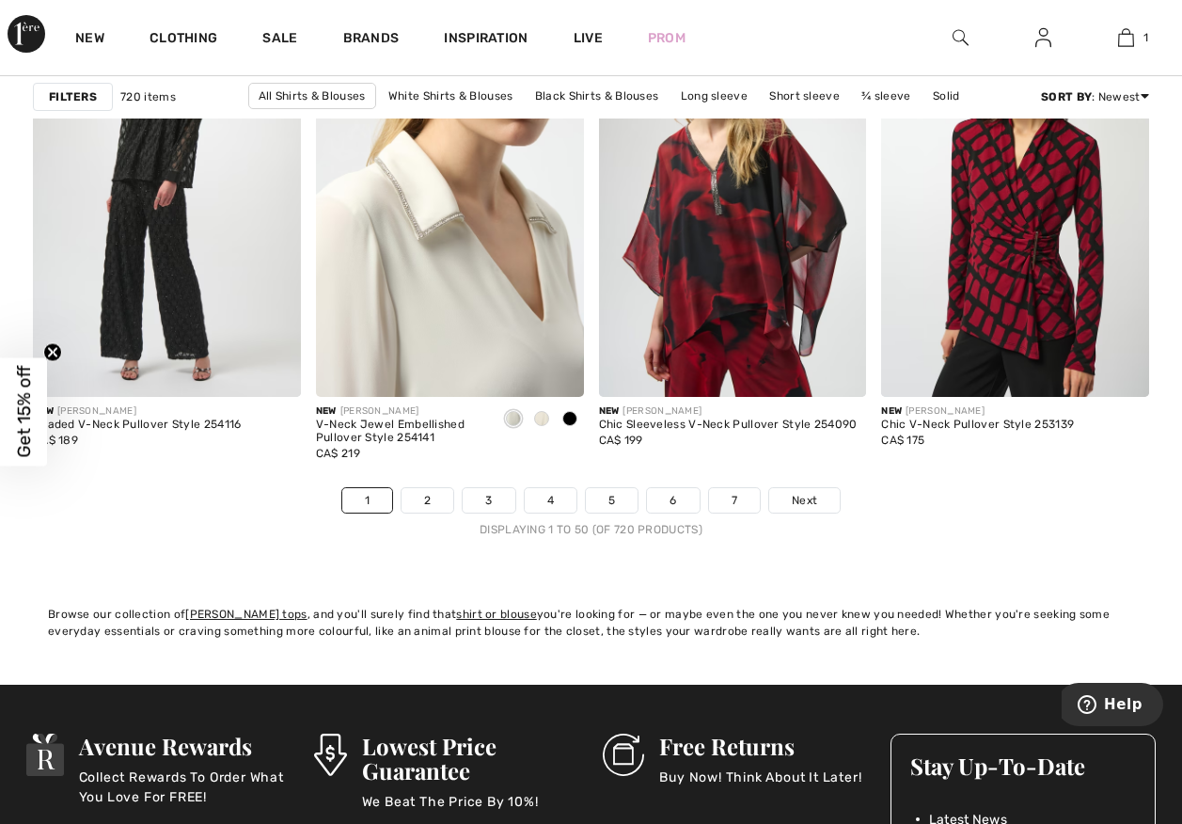
scroll to position [7618, 0]
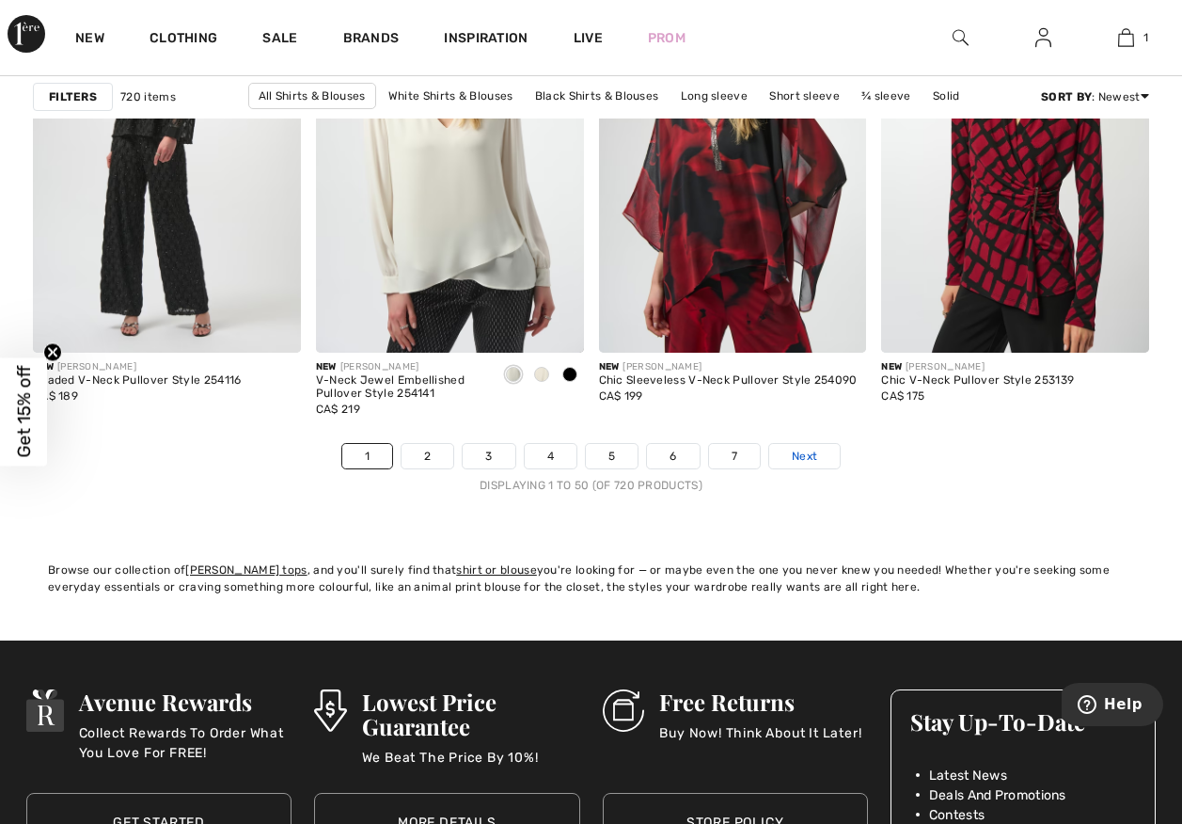
click at [840, 468] on link "Next" at bounding box center [804, 456] width 71 height 24
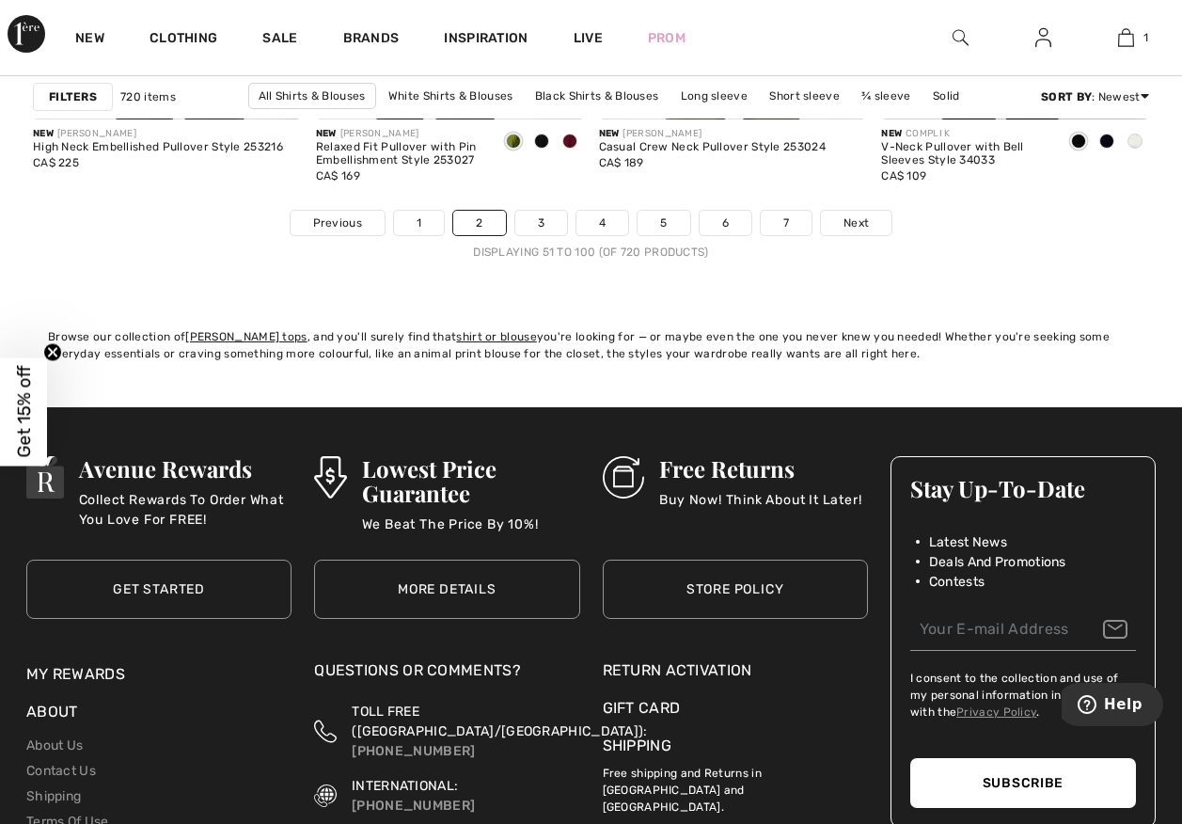
scroll to position [7900, 0]
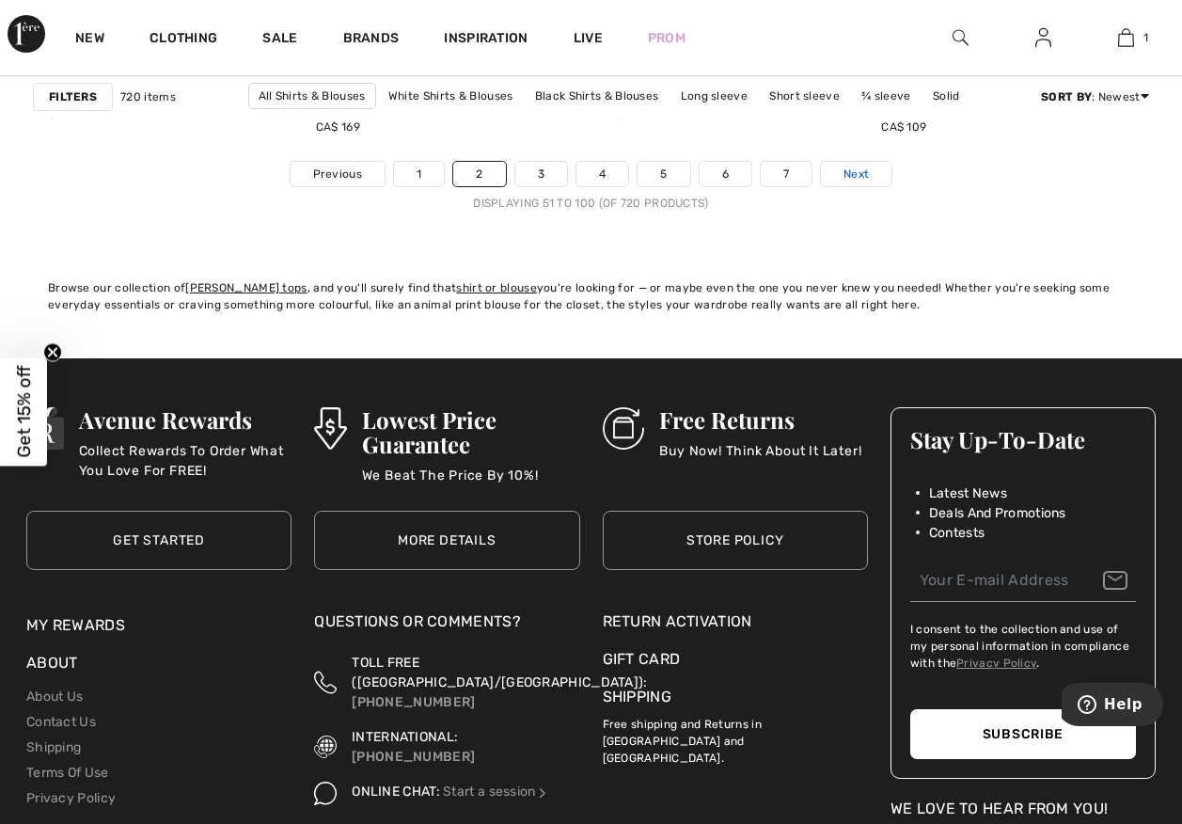
click at [889, 186] on link "Next" at bounding box center [856, 174] width 71 height 24
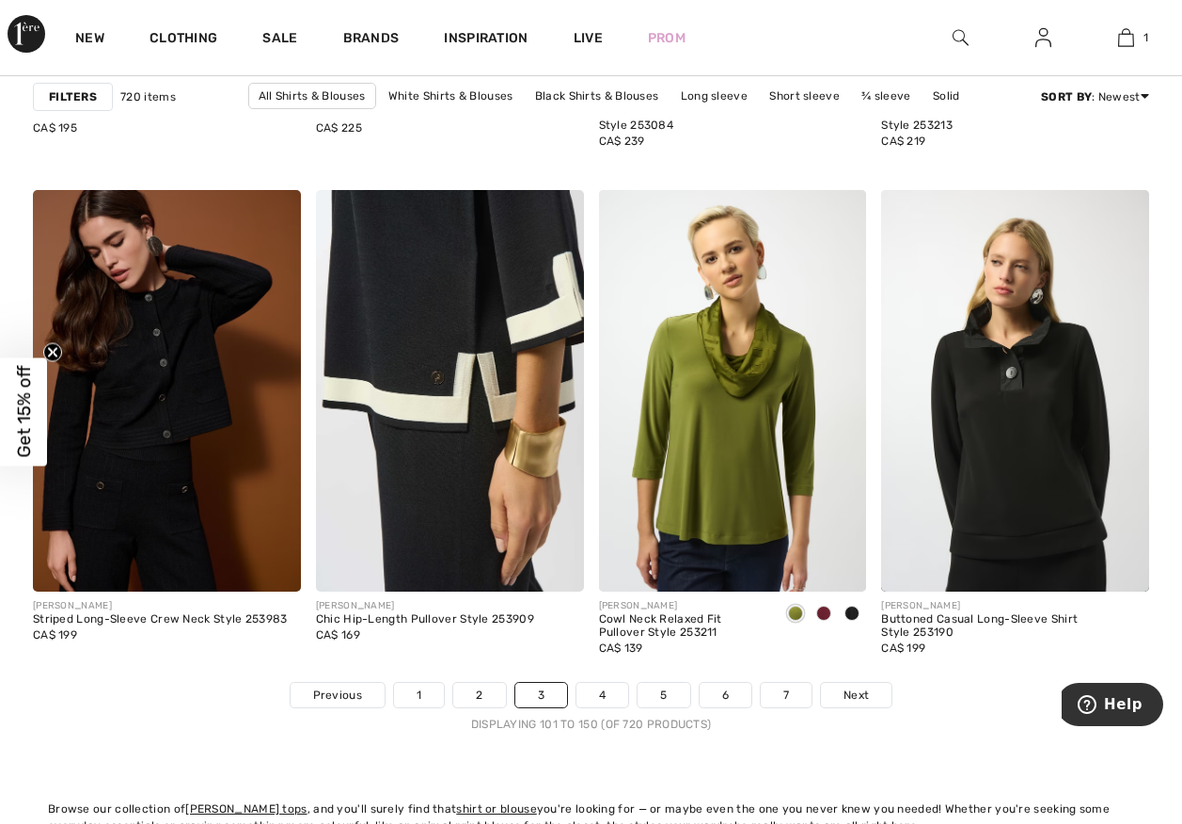
scroll to position [7430, 0]
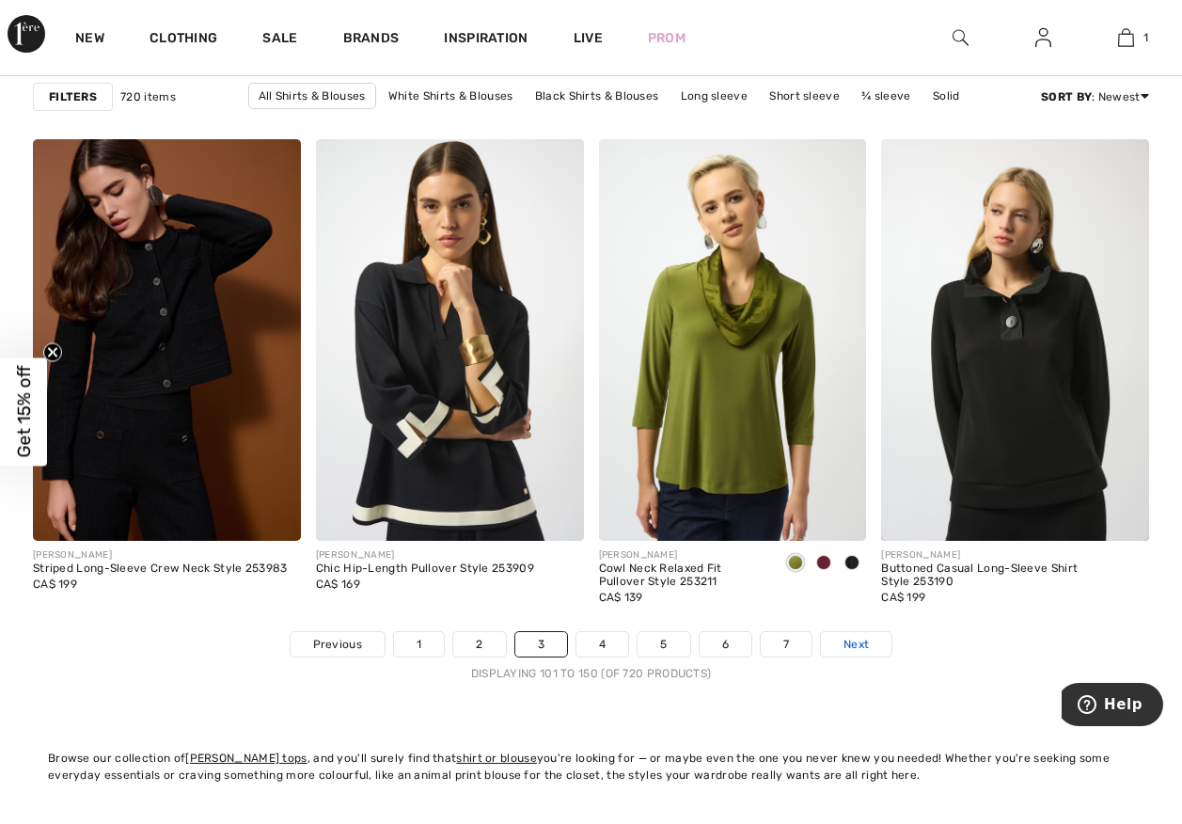
click at [869, 653] on span "Next" at bounding box center [856, 644] width 25 height 17
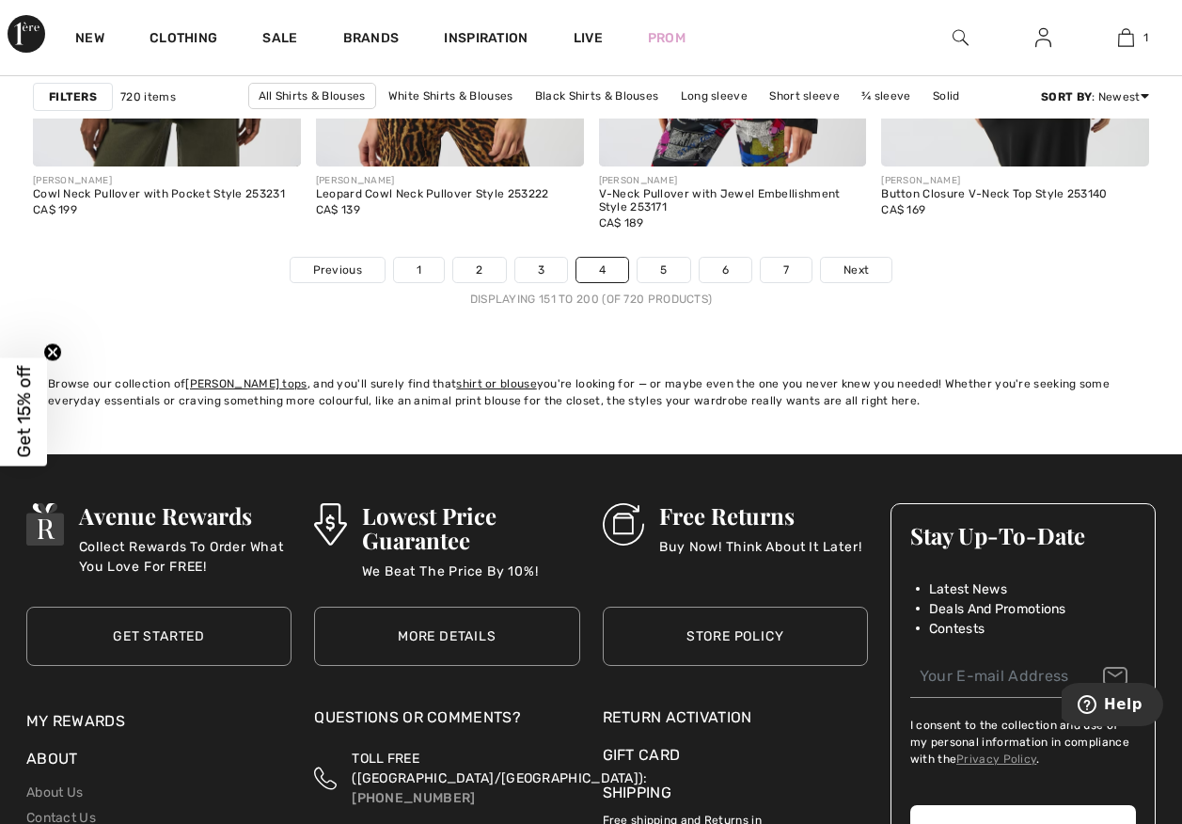
scroll to position [7806, 0]
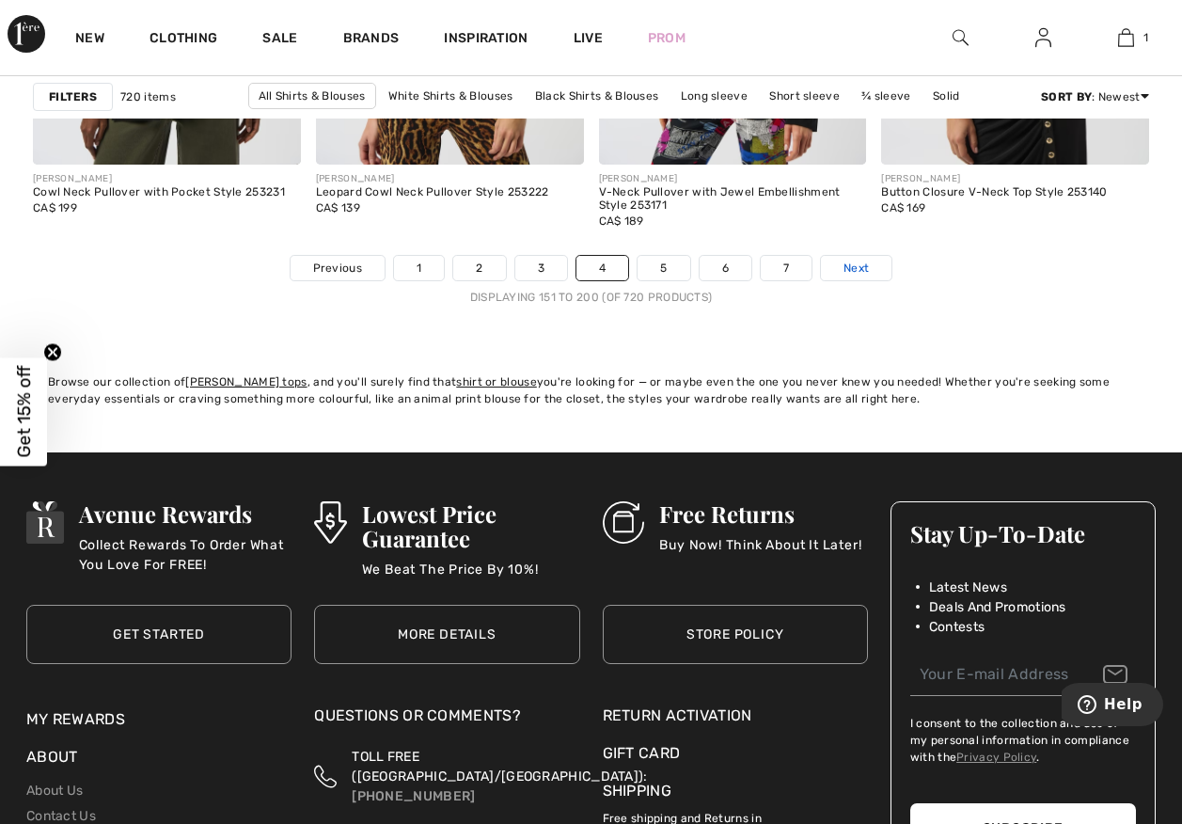
click at [869, 277] on span "Next" at bounding box center [856, 268] width 25 height 17
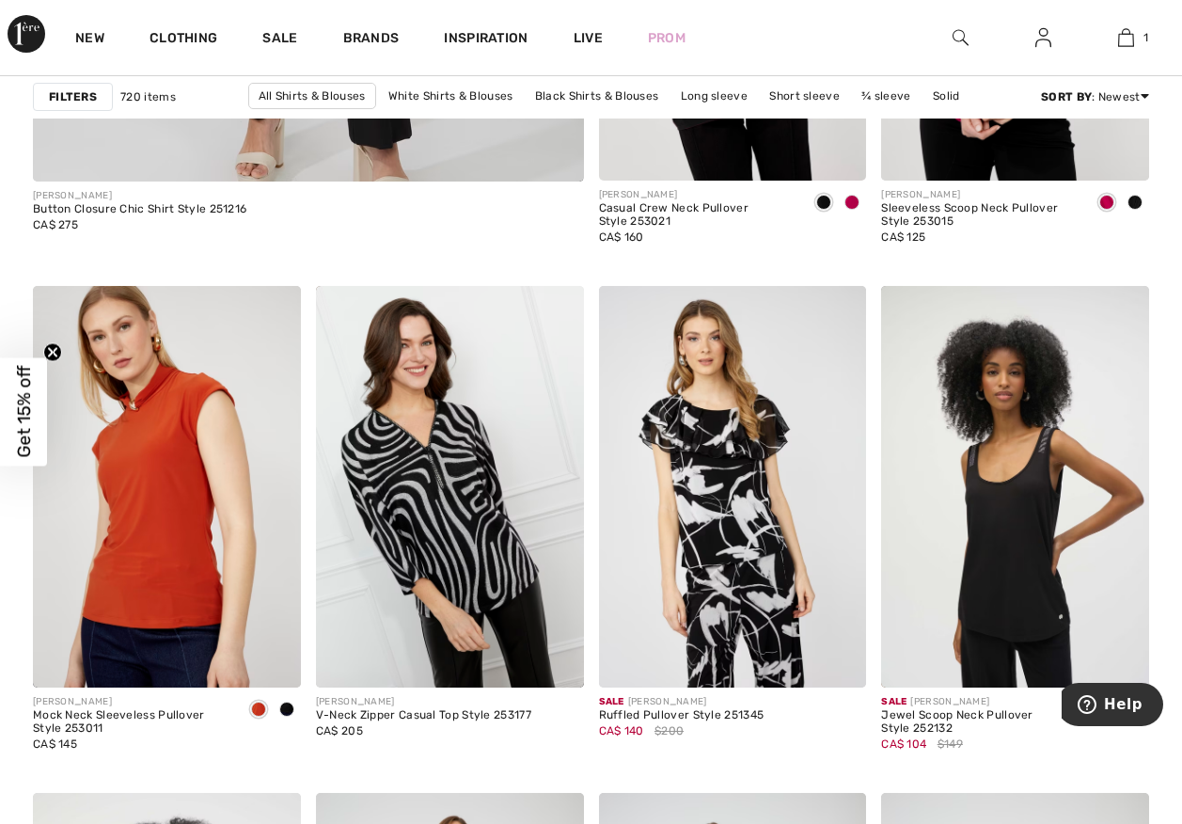
scroll to position [5079, 0]
